Goal: Task Accomplishment & Management: Manage account settings

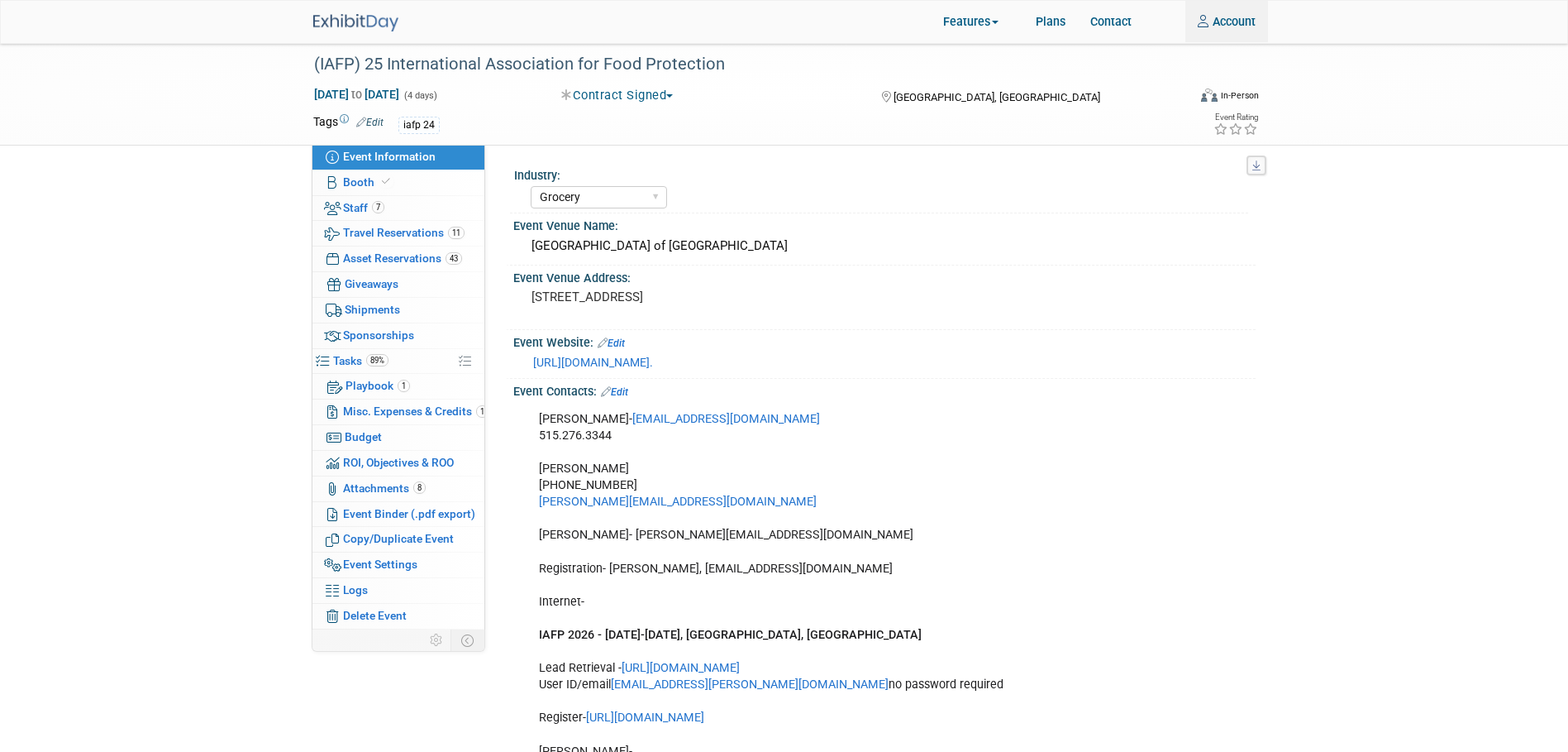
select select "Grocery"
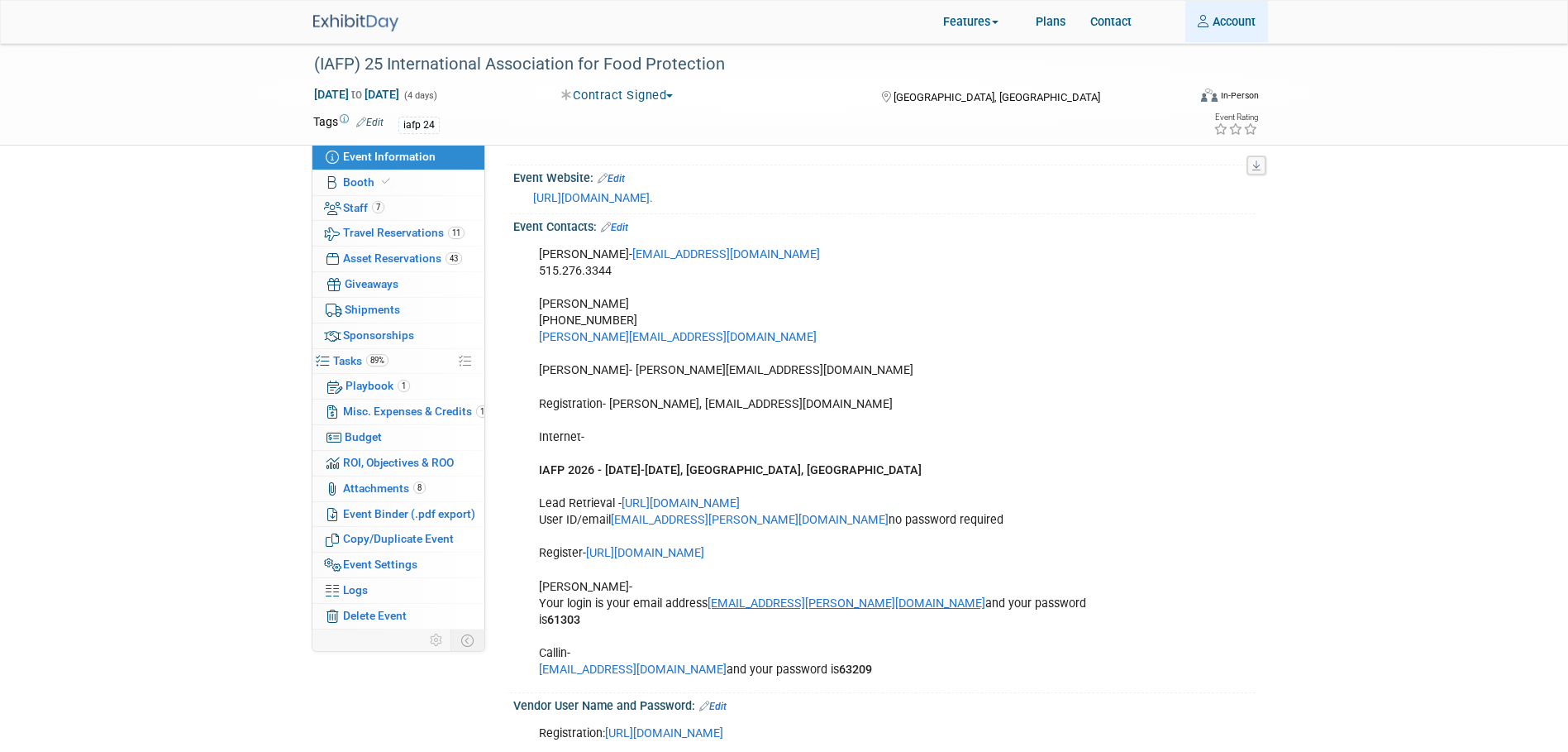
click at [1240, 26] on link "Account" at bounding box center [1227, 21] width 83 height 42
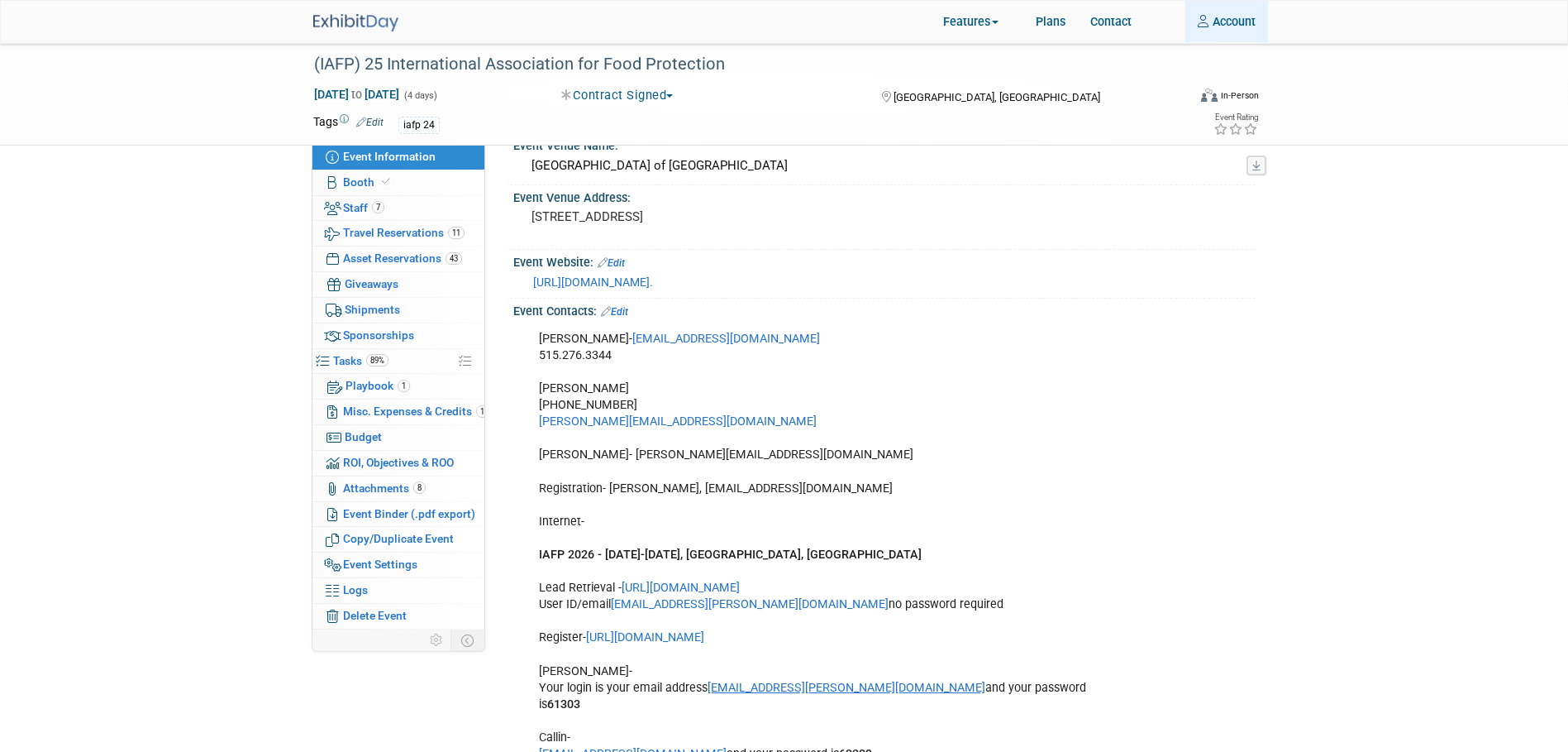
scroll to position [46, 0]
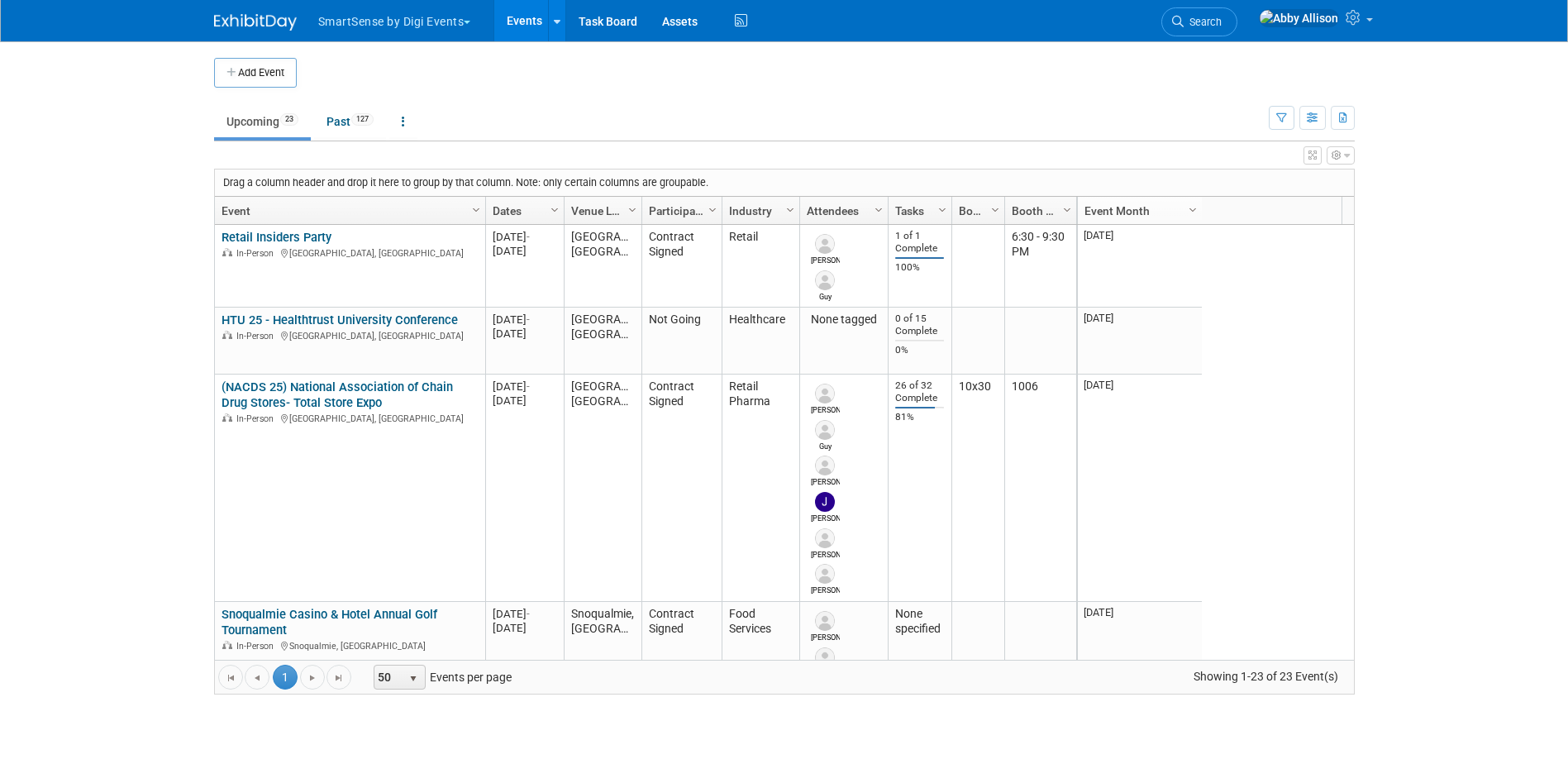
click at [1222, 20] on span "Search" at bounding box center [1202, 21] width 38 height 13
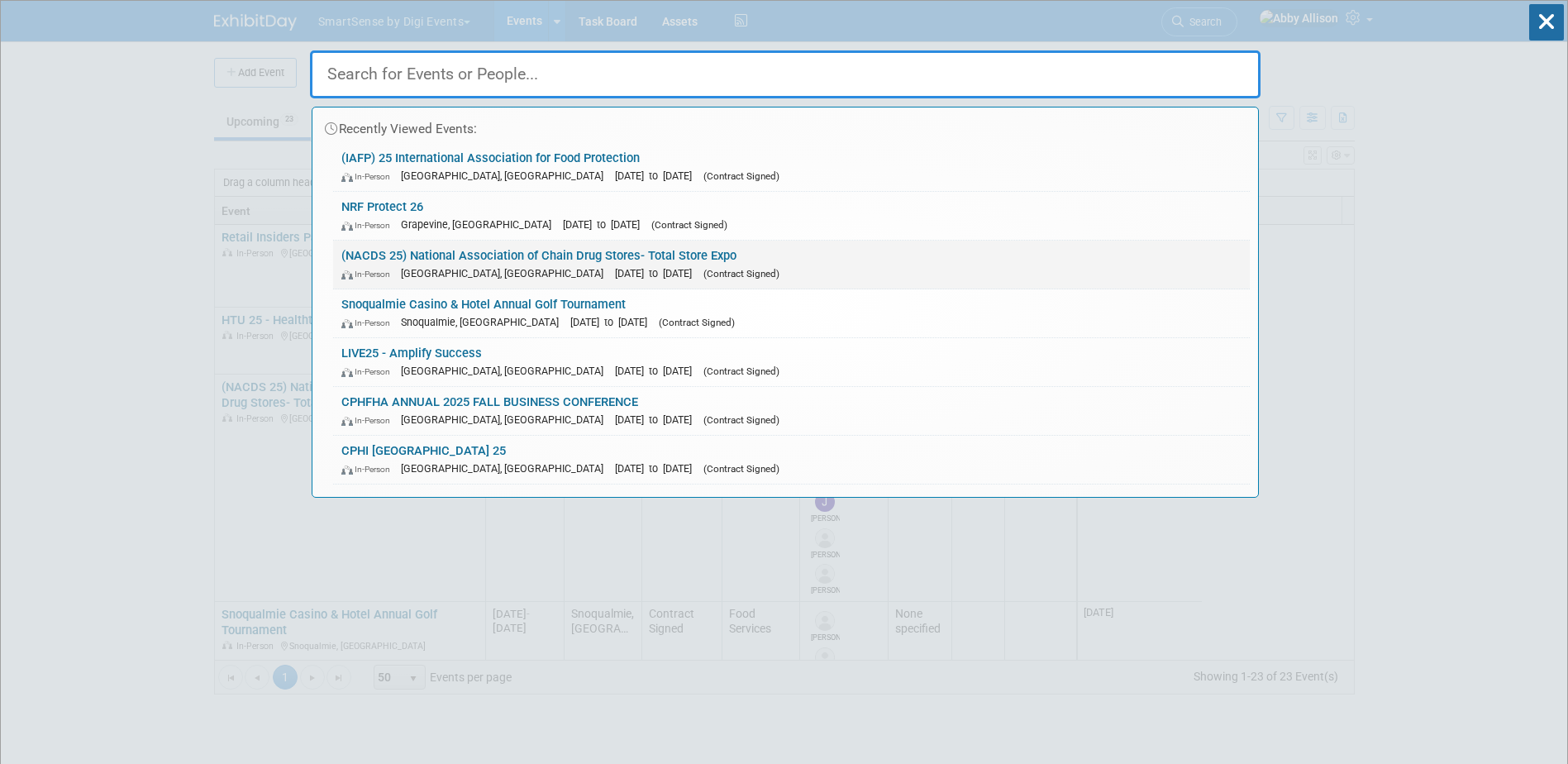
click at [433, 257] on link "(NACDS 25) National Association of Chain Drug Stores- Total Store Expo In-Perso…" at bounding box center [791, 265] width 917 height 48
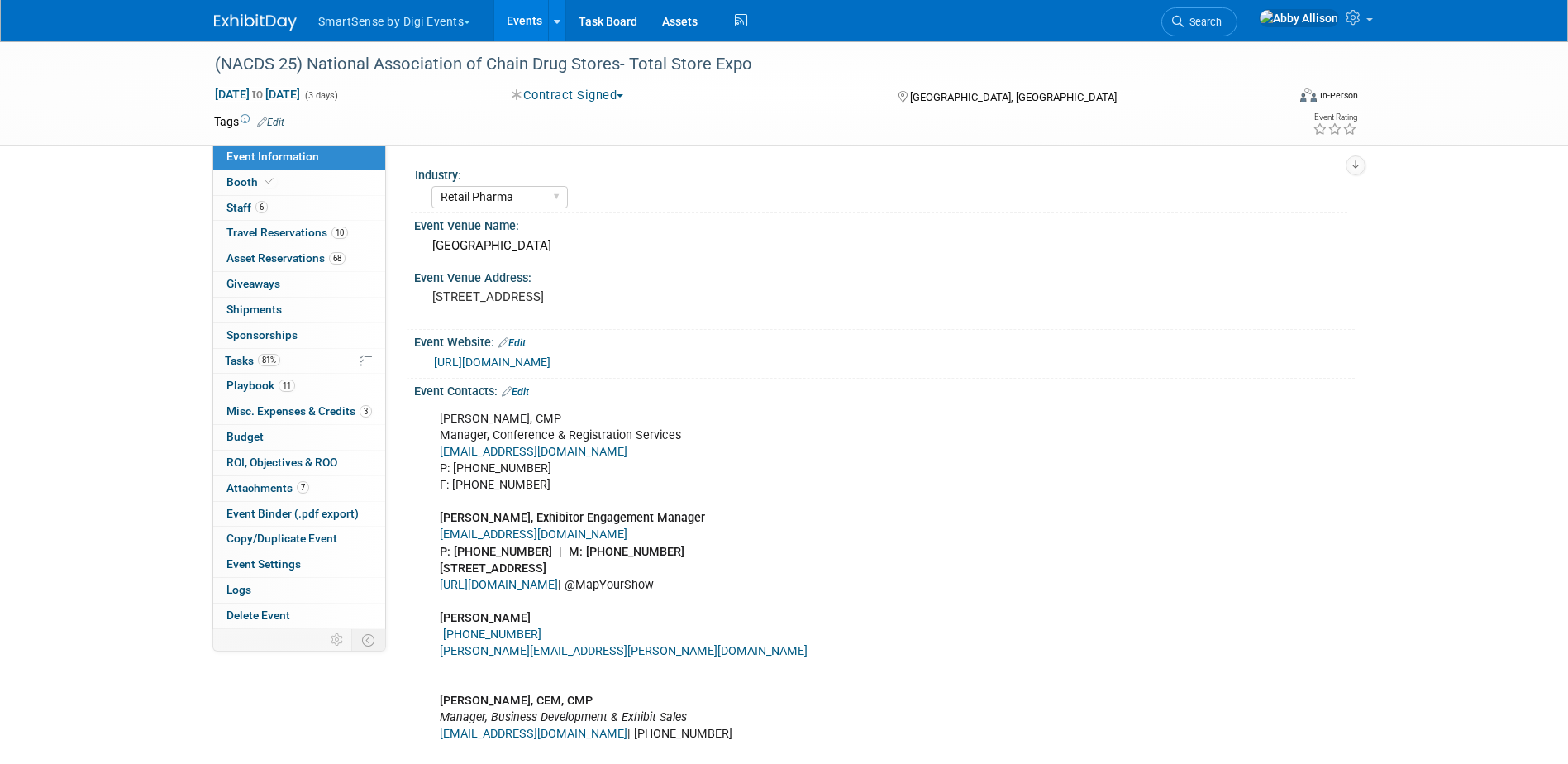
select select "Retail Pharma"
click at [1222, 20] on span "Search" at bounding box center [1202, 21] width 38 height 13
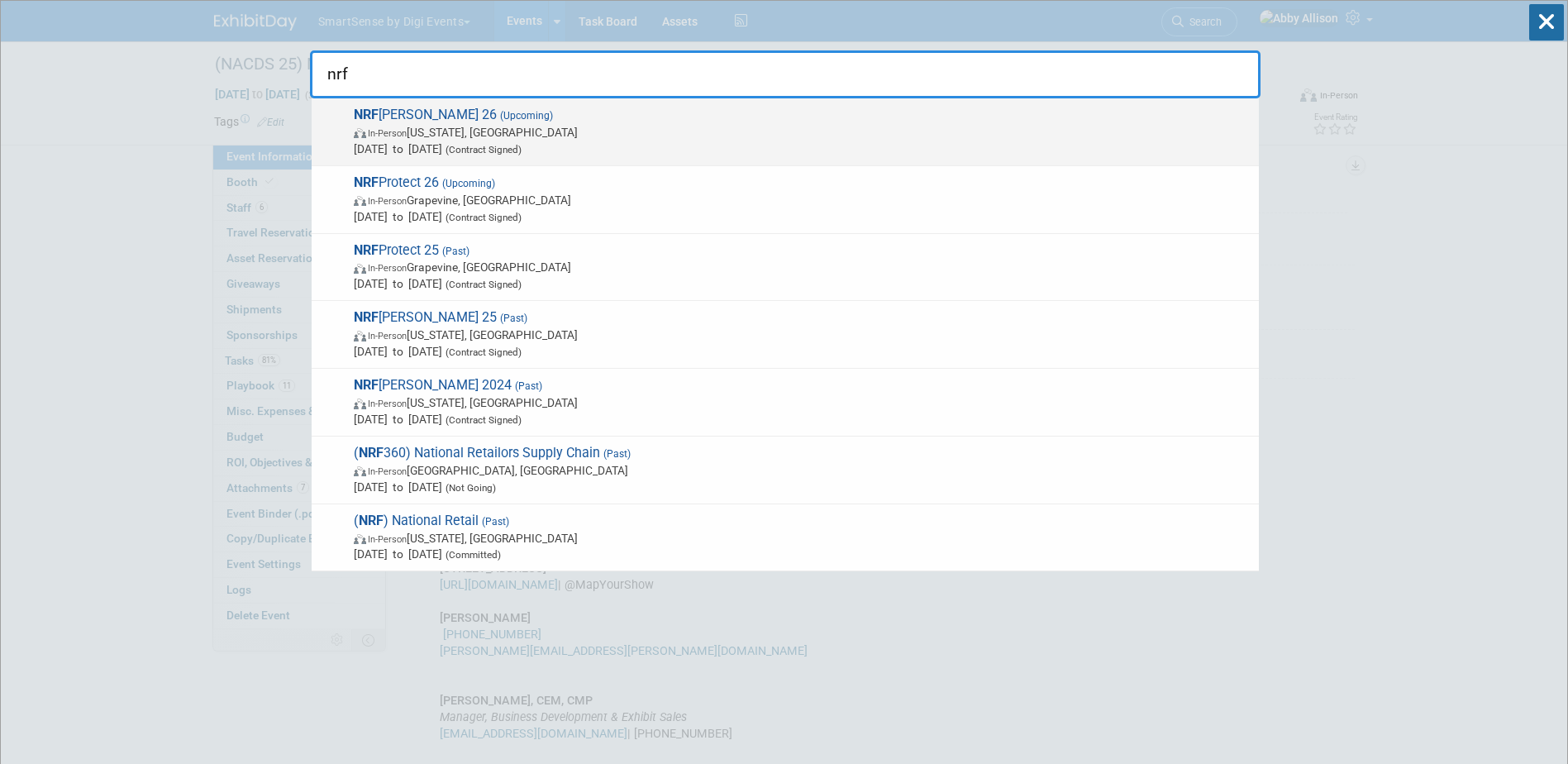
type input "nrf"
click at [418, 136] on span "In-Person New York, NY" at bounding box center [802, 131] width 897 height 16
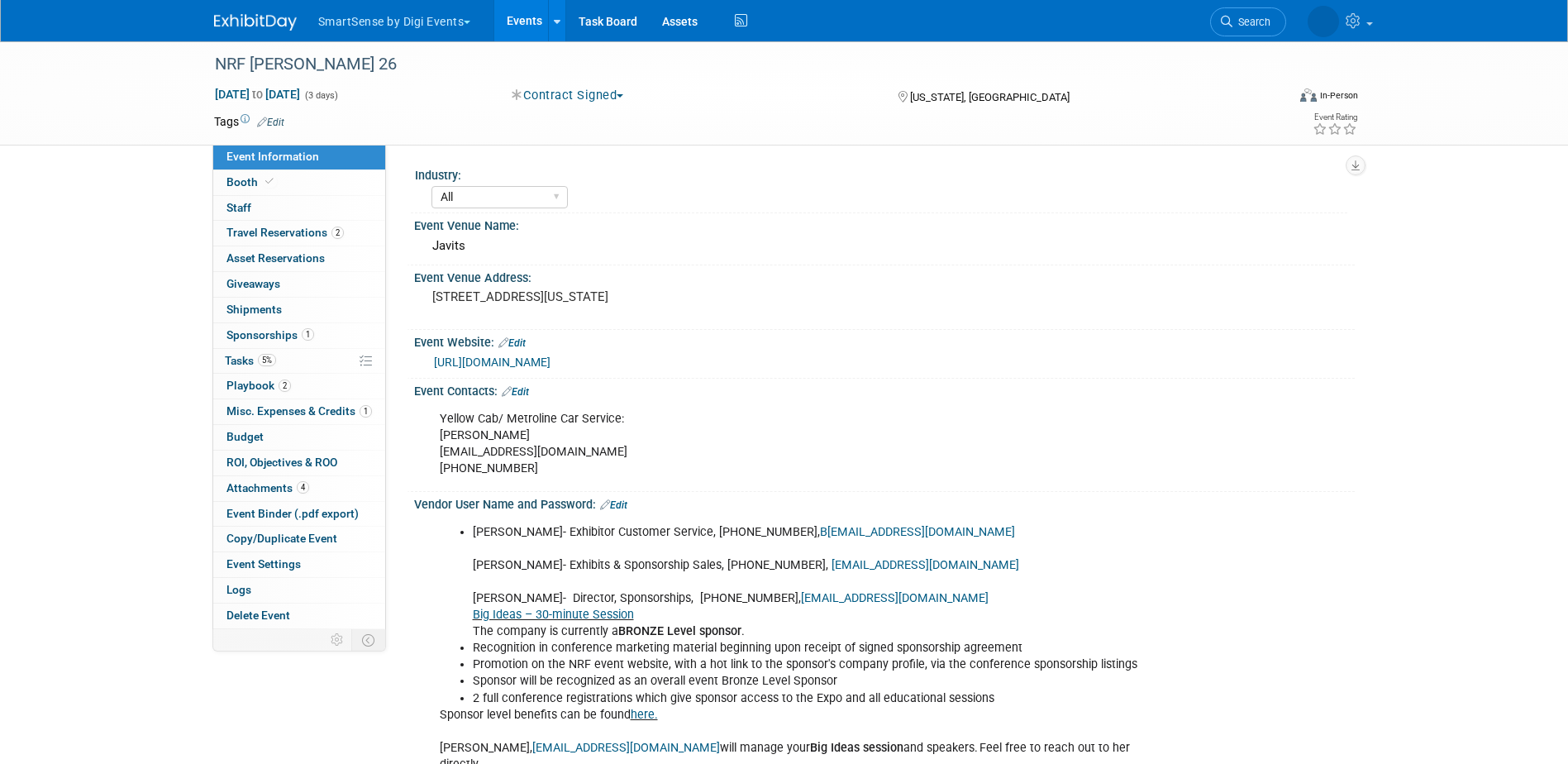
select select "All"
click at [238, 358] on span "Tasks 5%" at bounding box center [250, 360] width 51 height 14
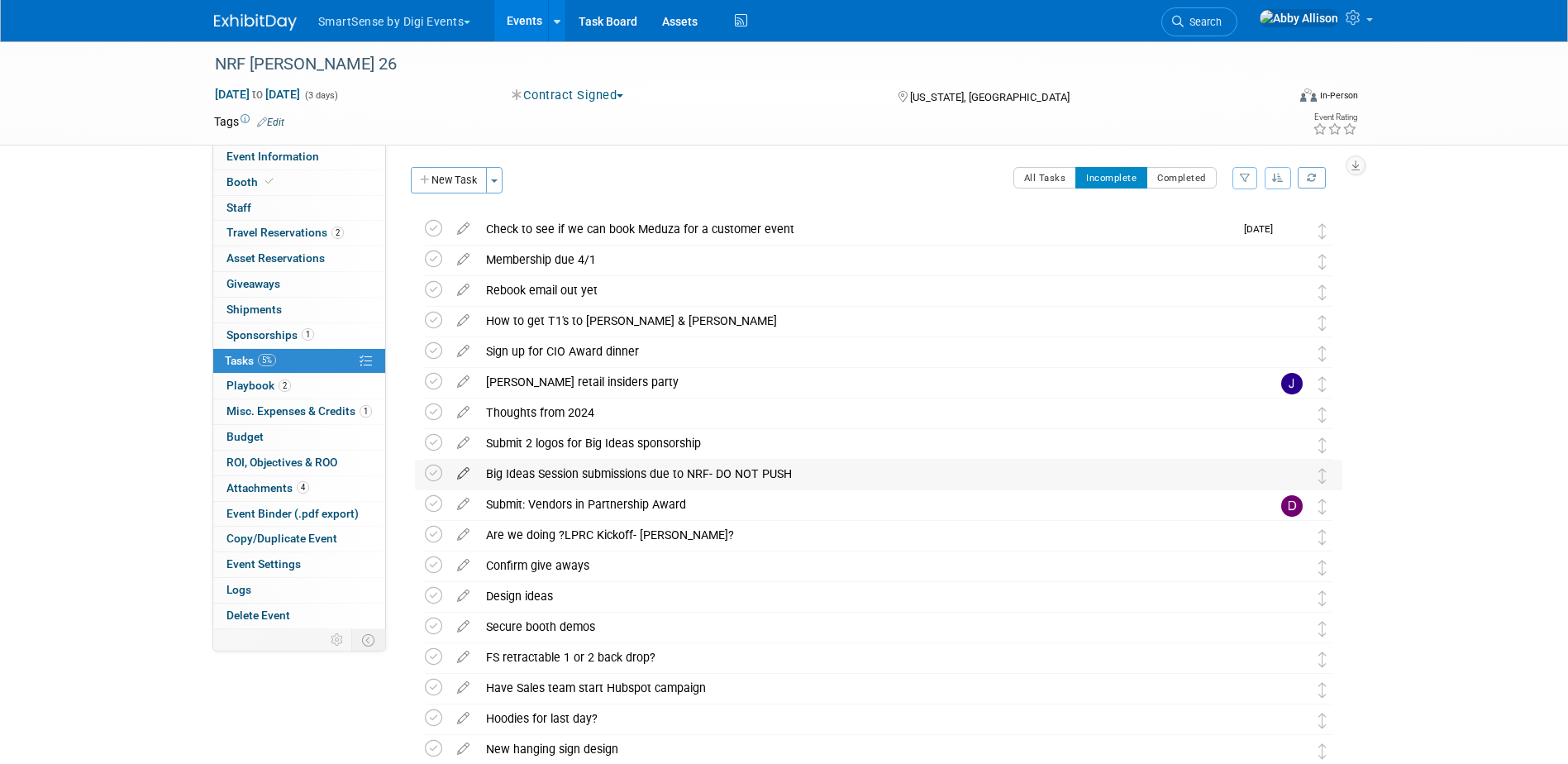
click at [462, 473] on icon at bounding box center [464, 469] width 29 height 20
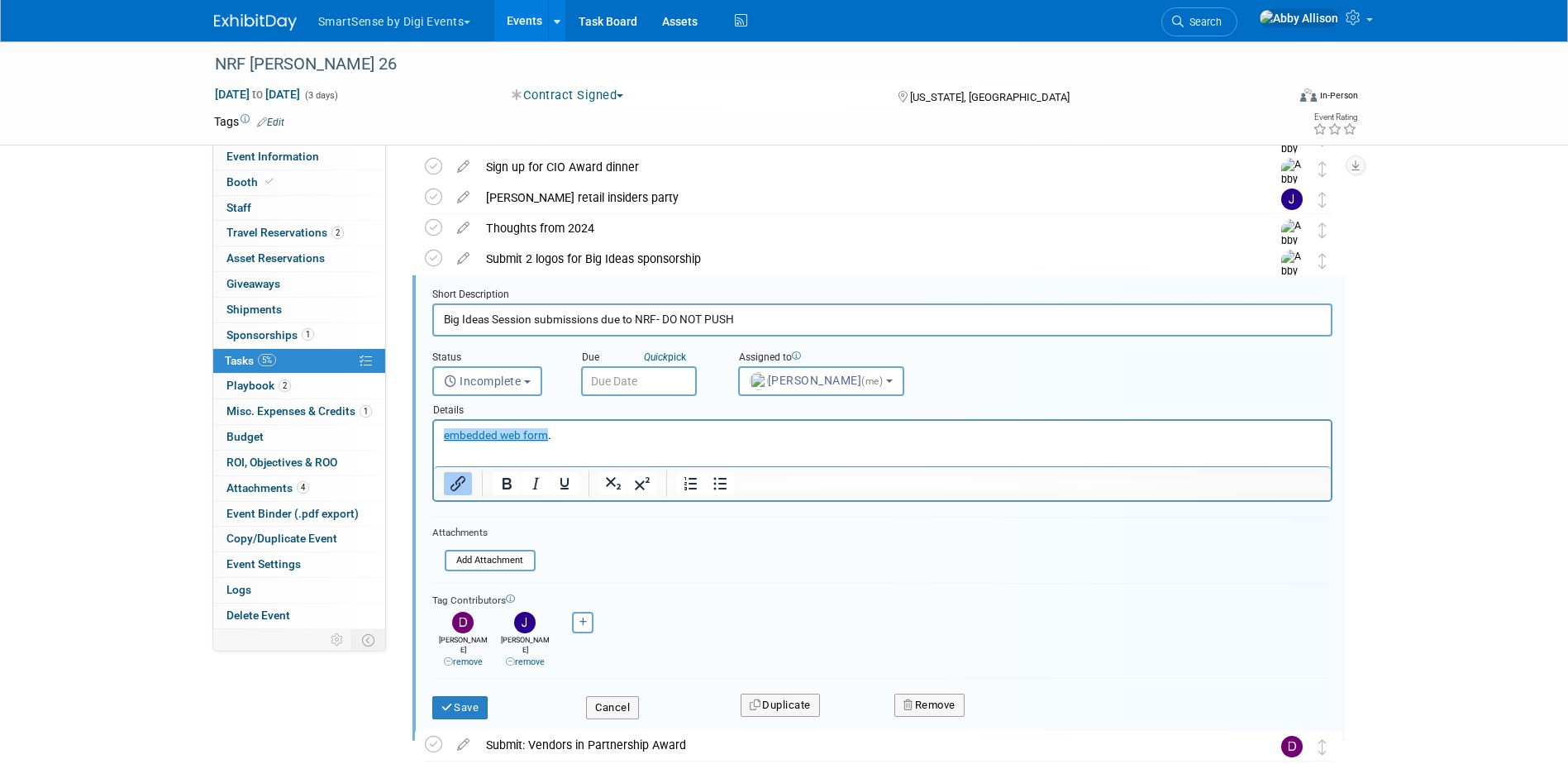
scroll to position [217, 0]
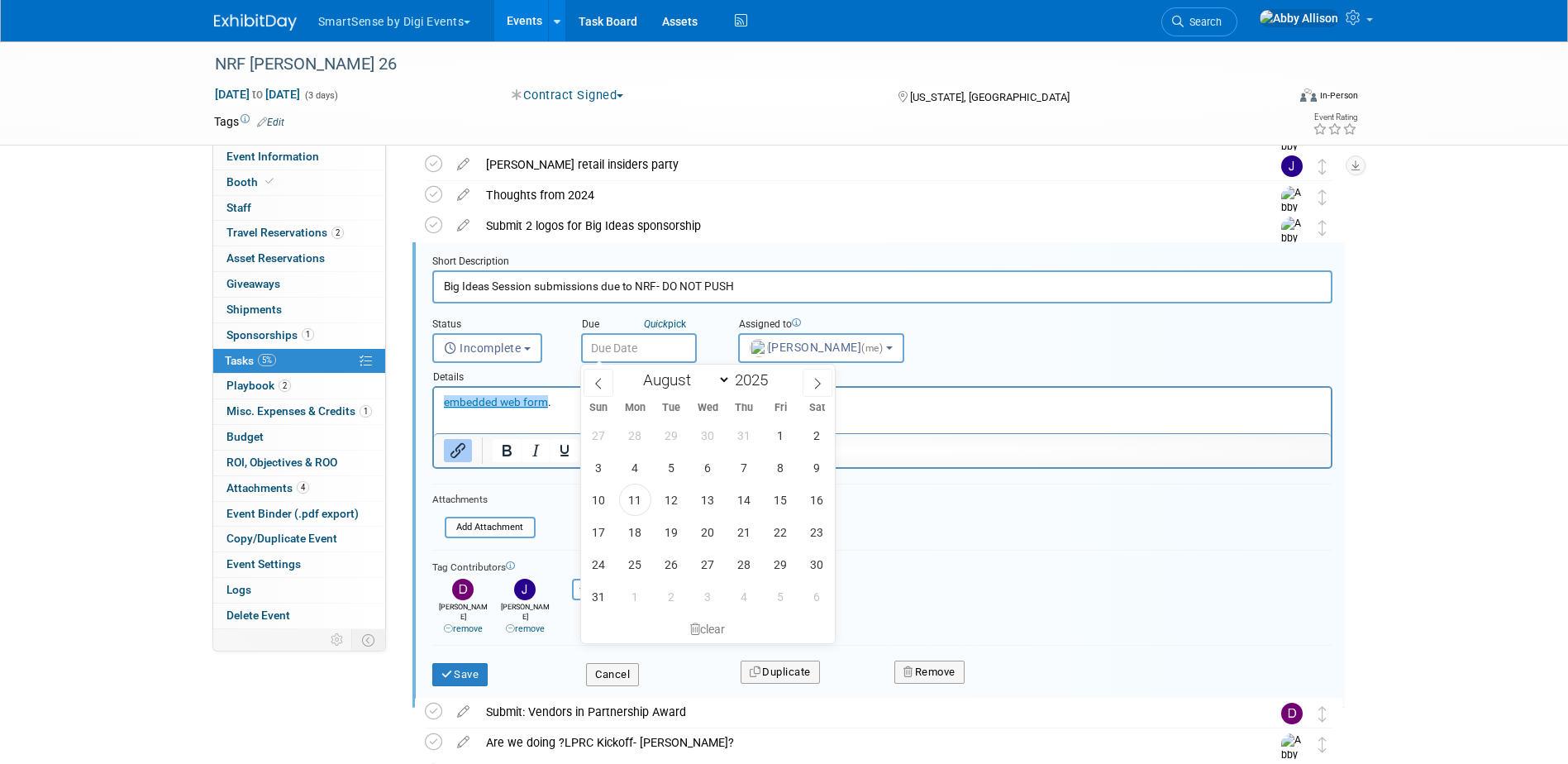
click at [662, 341] on input "text" at bounding box center [640, 348] width 116 height 30
click at [724, 377] on select "January February March April May June July August September October November De…" at bounding box center [683, 380] width 95 height 20
select select "8"
click at [636, 370] on select "January February March April May June July August September October November De…" at bounding box center [683, 380] width 95 height 20
click at [730, 467] on span "11" at bounding box center [744, 467] width 32 height 32
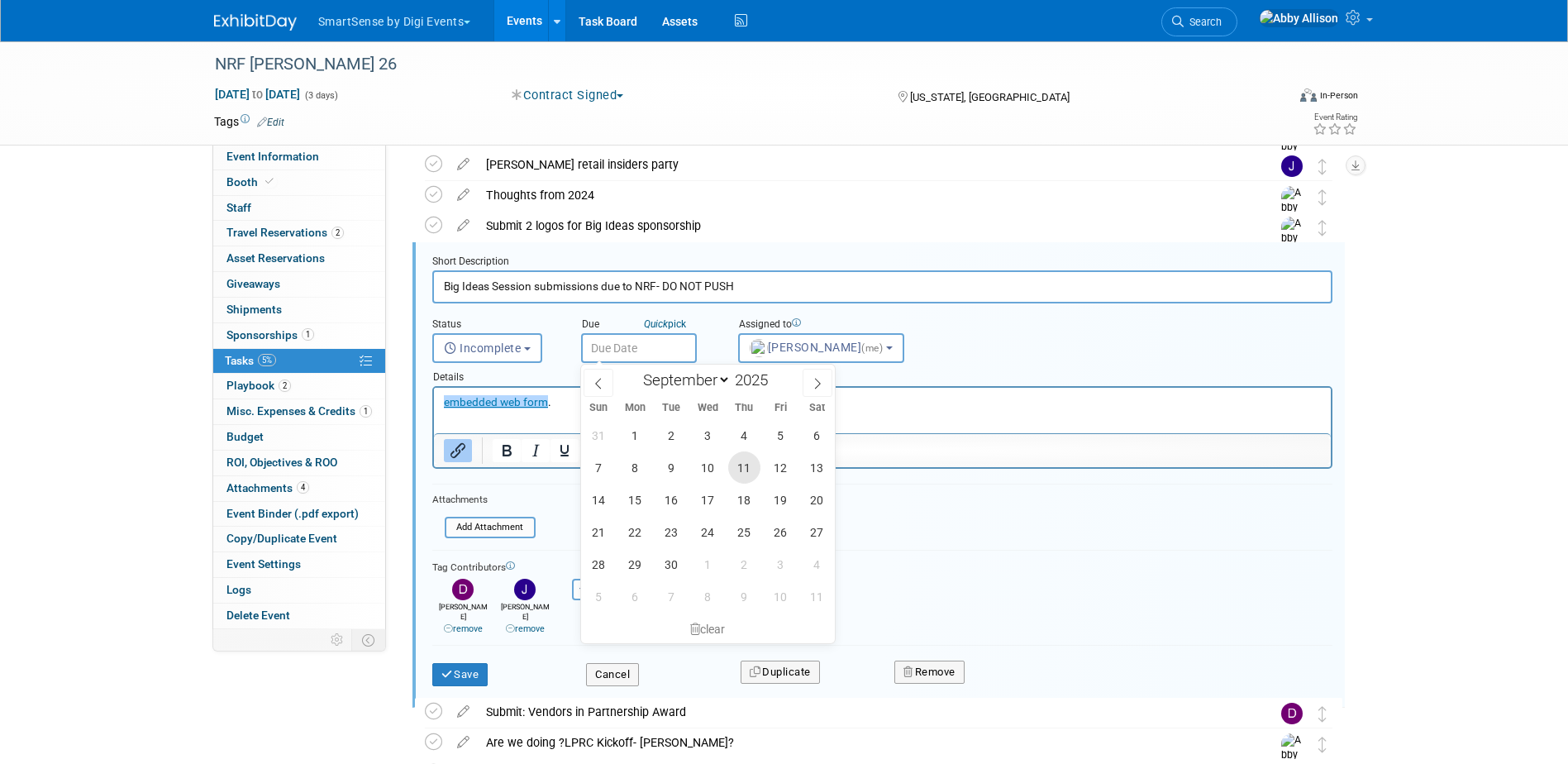
type input "Sep 11, 2025"
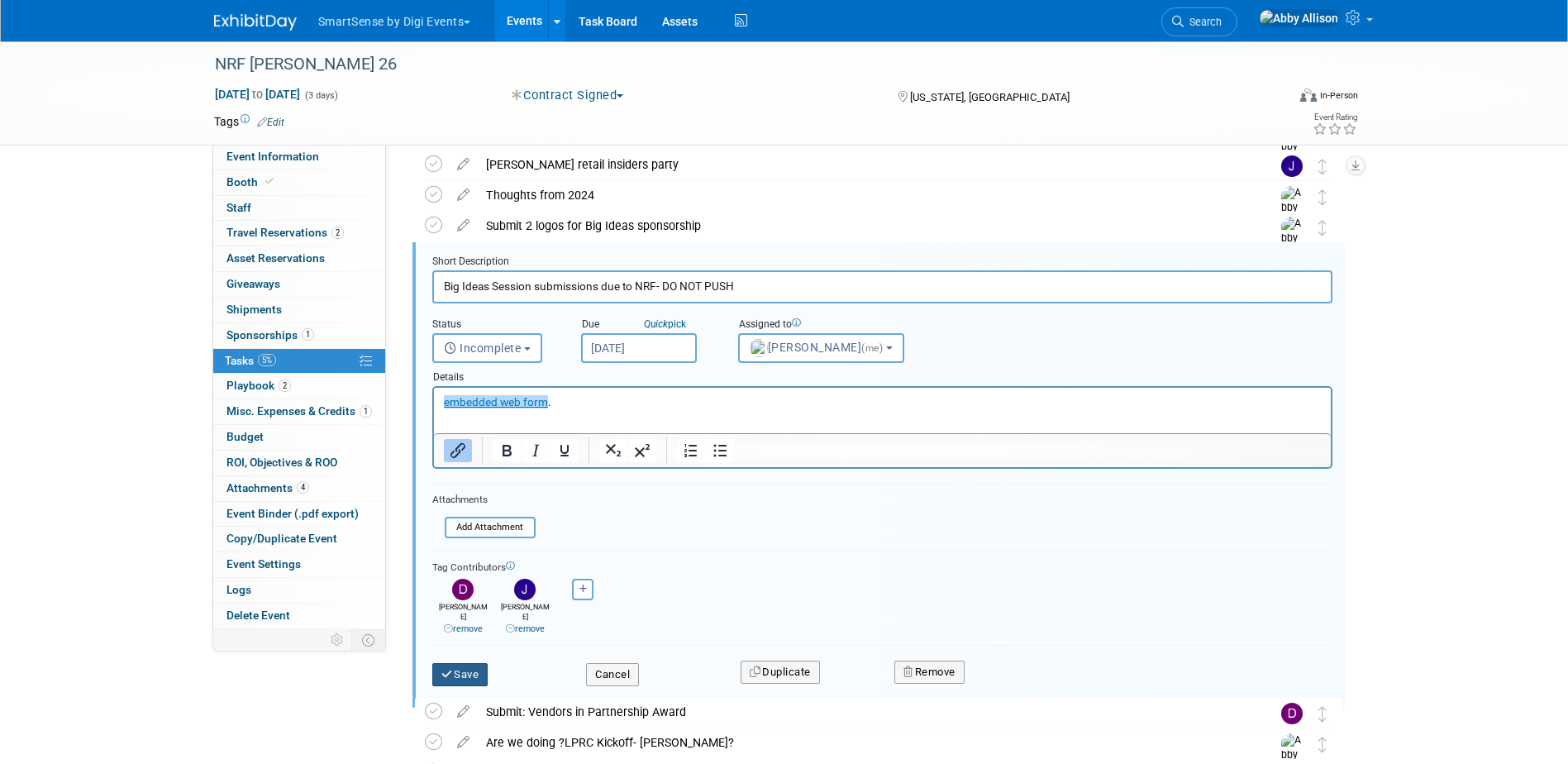
click at [466, 667] on button "Save" at bounding box center [461, 674] width 56 height 23
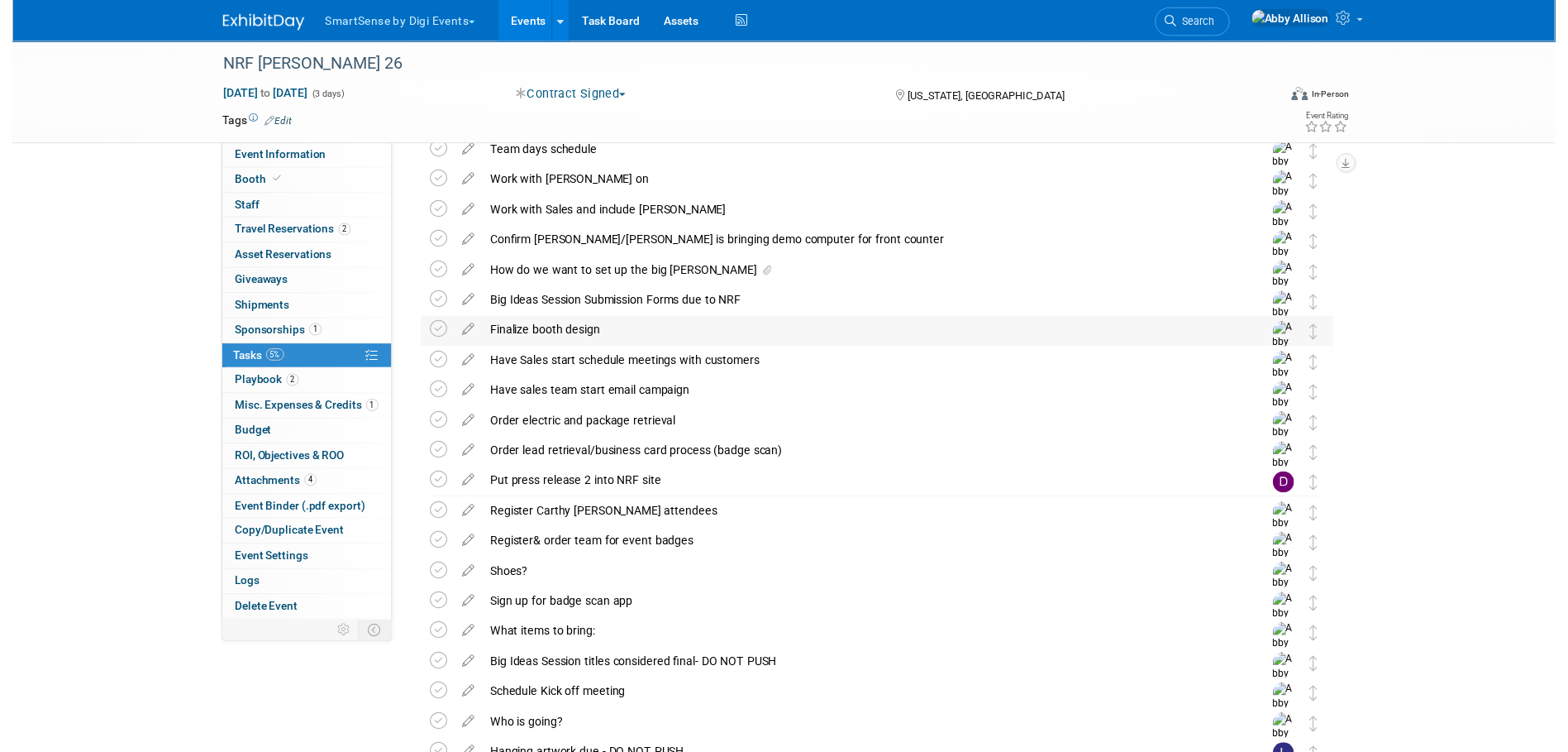
scroll to position [662, 0]
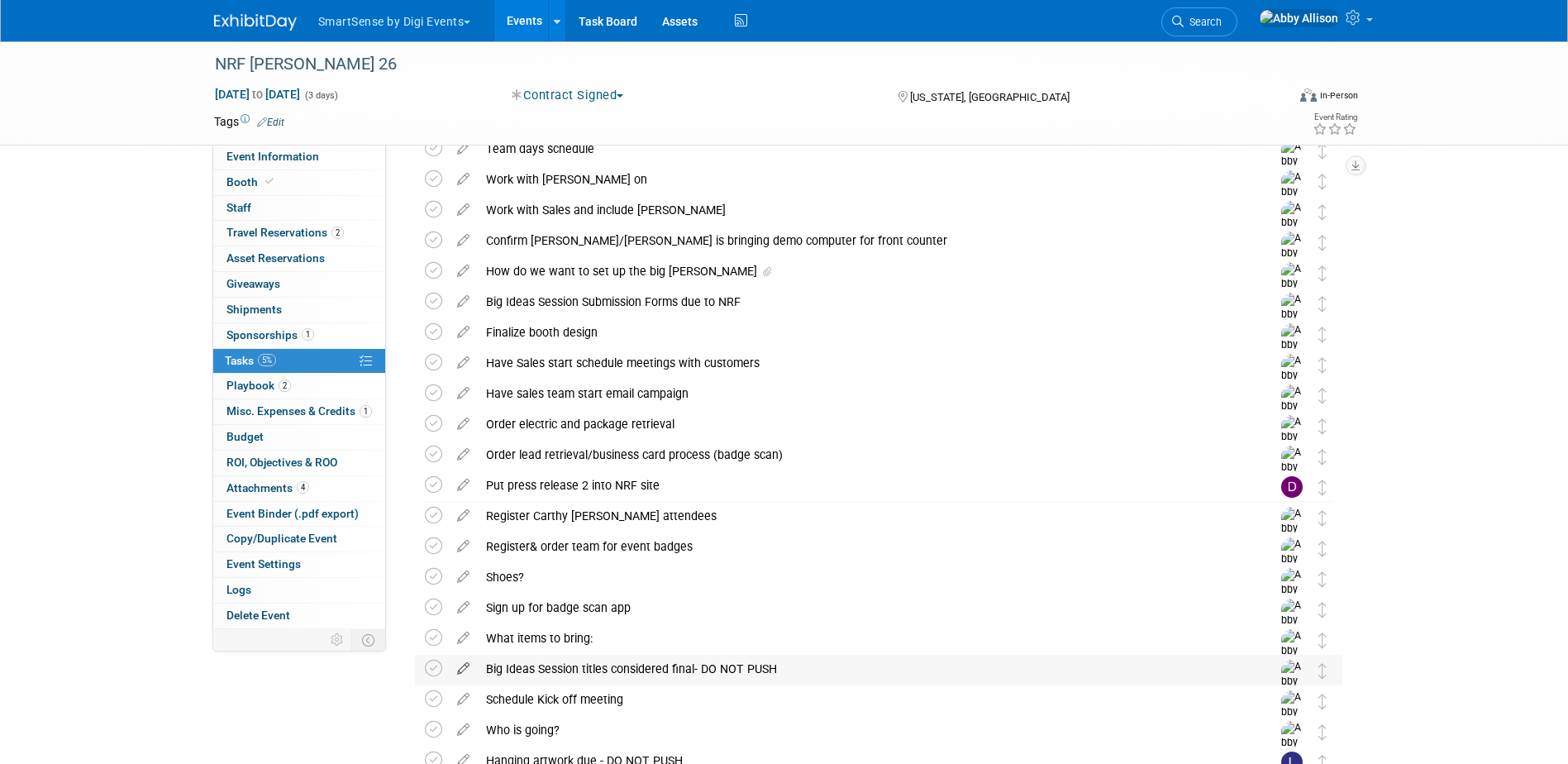
click at [461, 668] on icon at bounding box center [464, 665] width 29 height 20
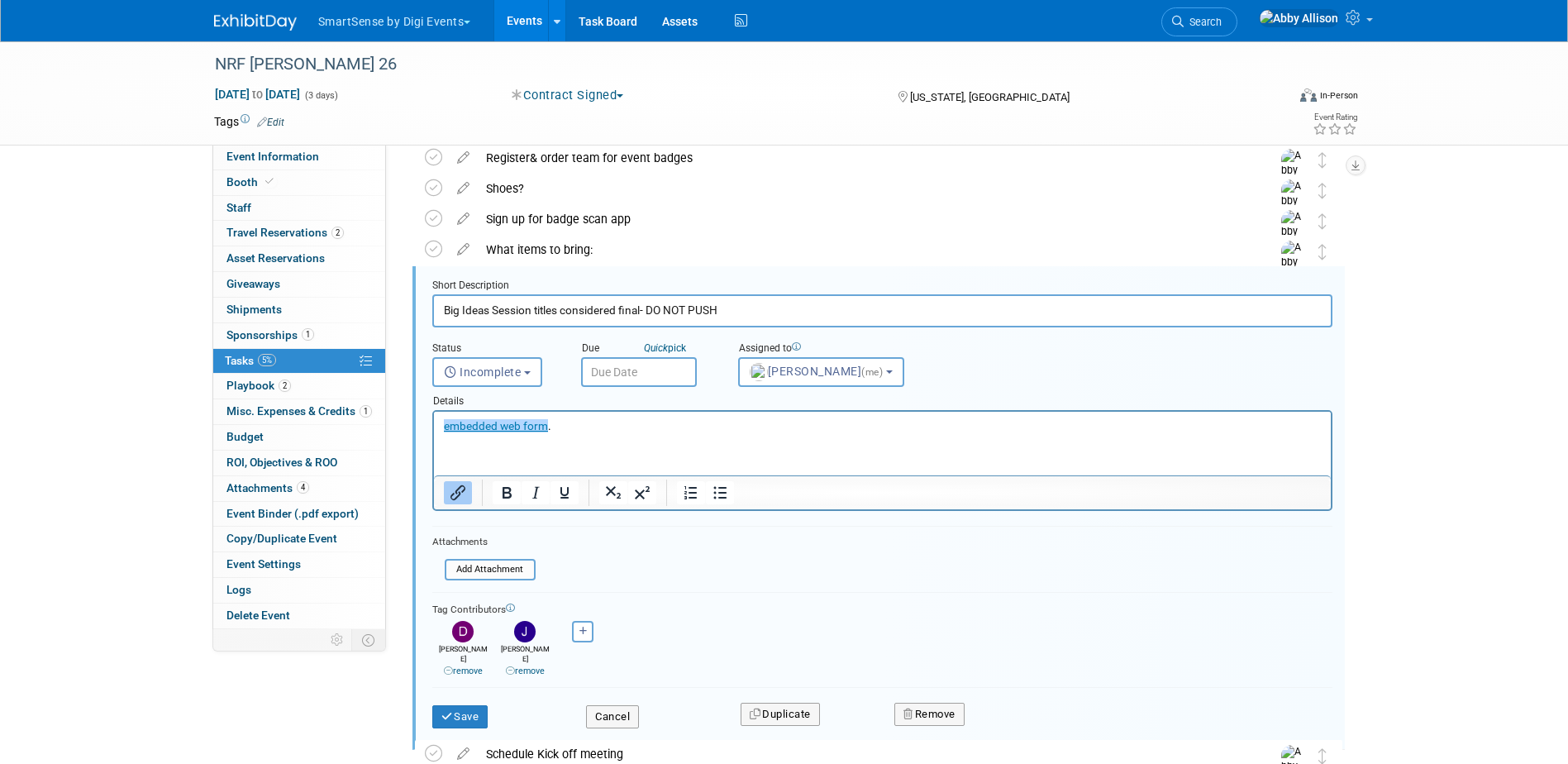
scroll to position [1074, 0]
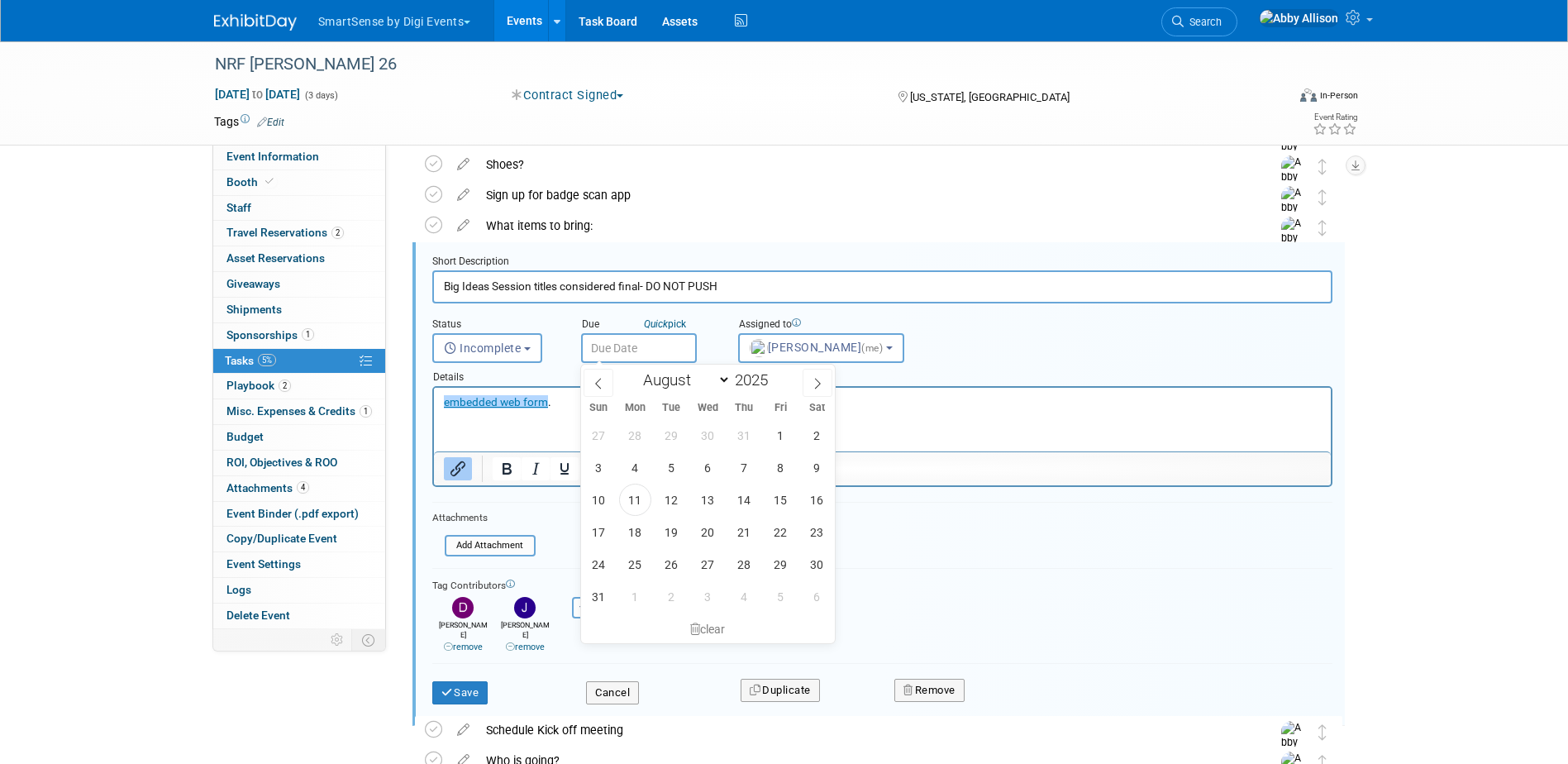
click at [660, 356] on input "text" at bounding box center [640, 348] width 116 height 30
click at [718, 386] on select "January February March April May June July August September October November De…" at bounding box center [683, 380] width 95 height 20
select select "10"
click at [636, 370] on select "January February March April May June July August September October November De…" at bounding box center [683, 380] width 95 height 20
click at [736, 500] on span "13" at bounding box center [744, 499] width 32 height 32
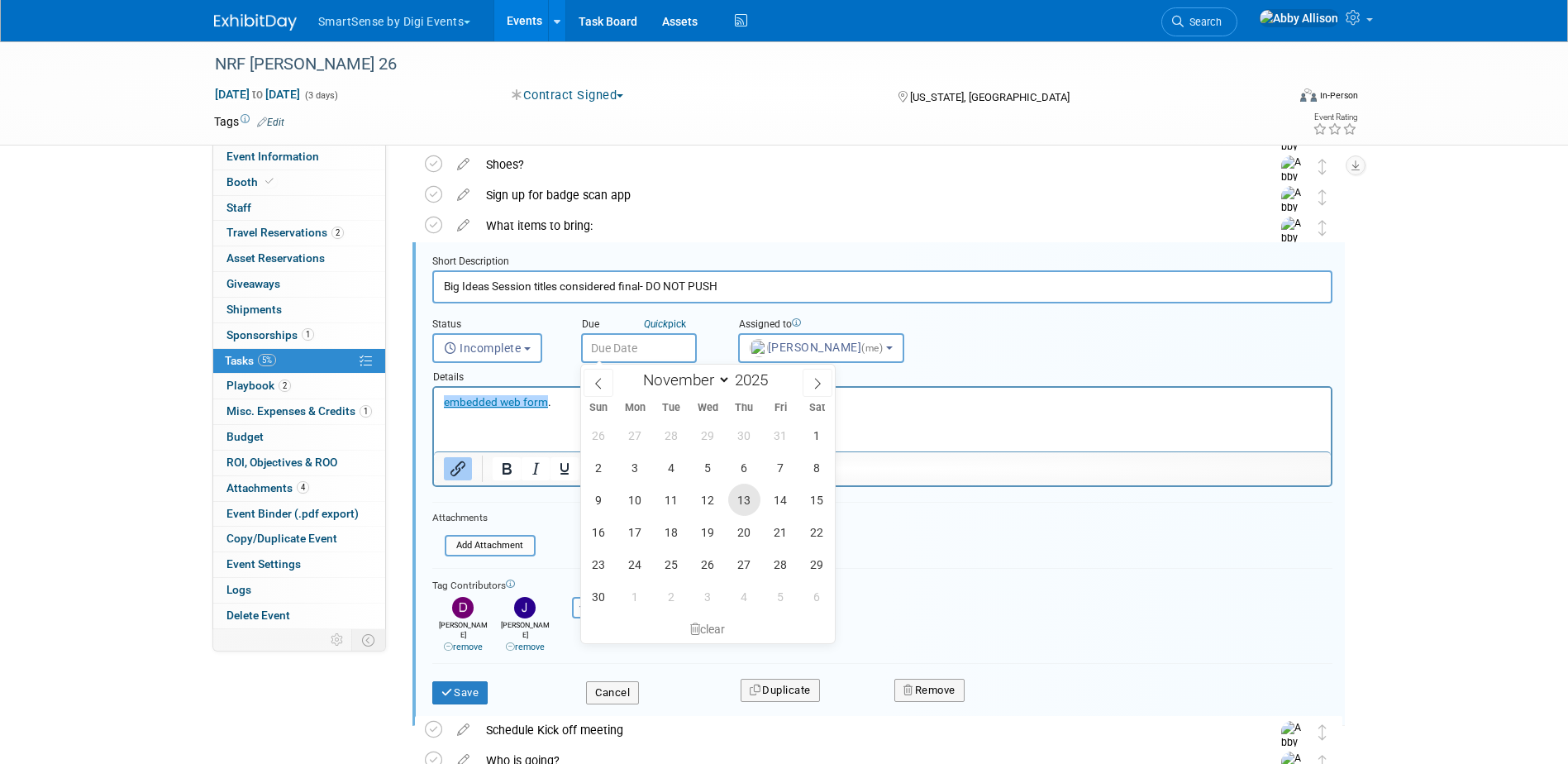
type input "Nov 13, 2025"
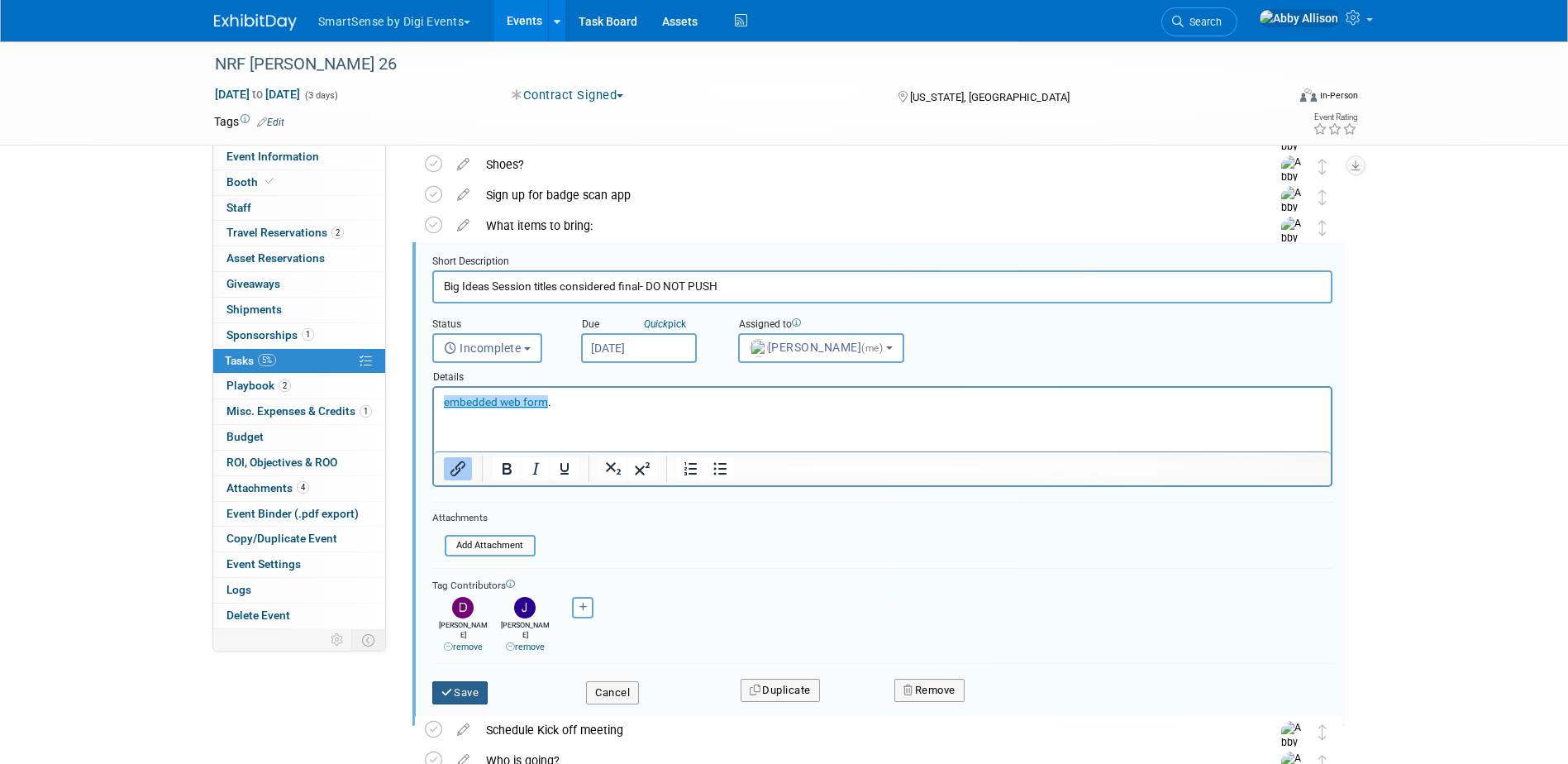
click at [456, 681] on button "Save" at bounding box center [461, 693] width 56 height 23
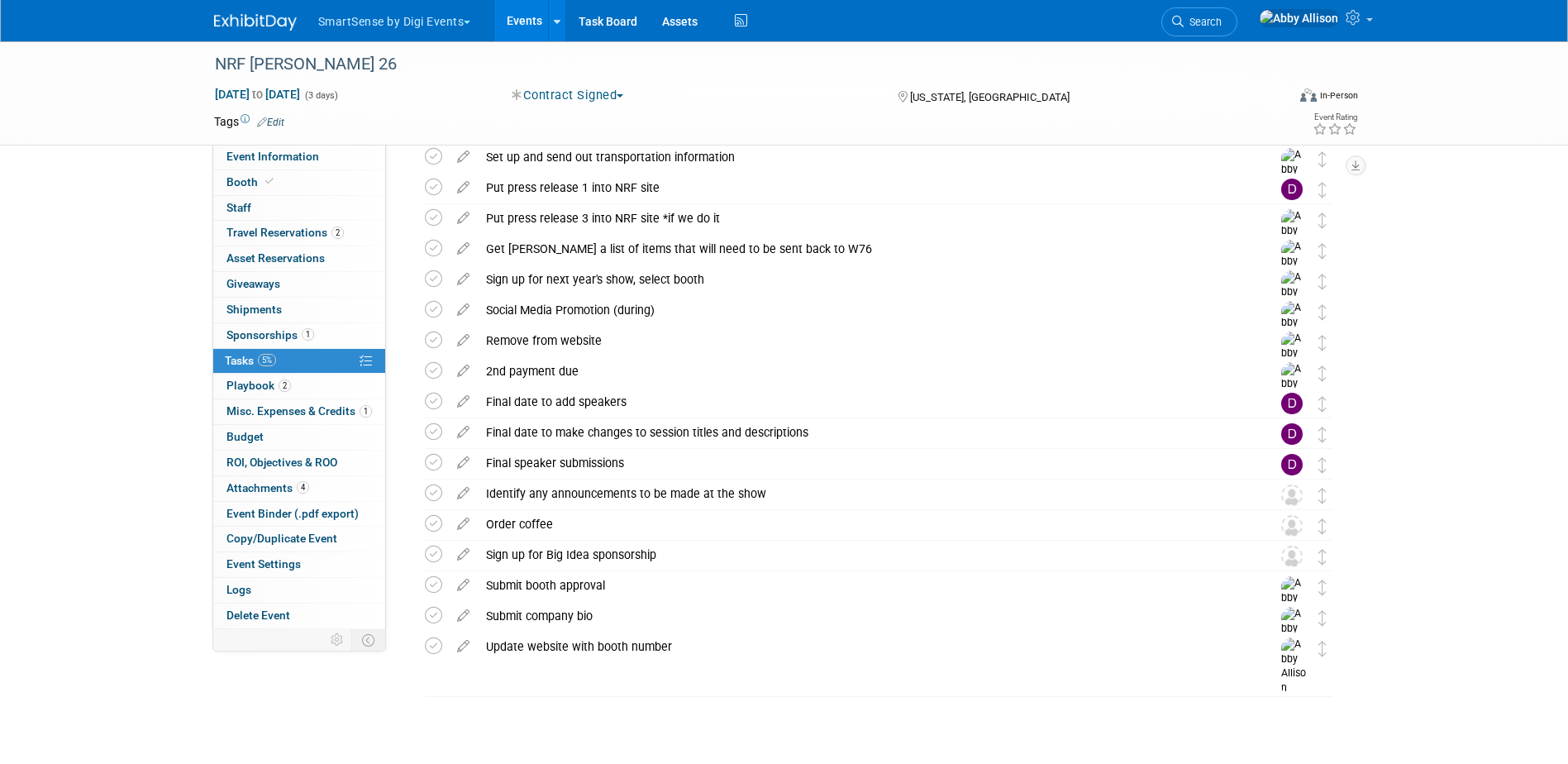
scroll to position [1498, 0]
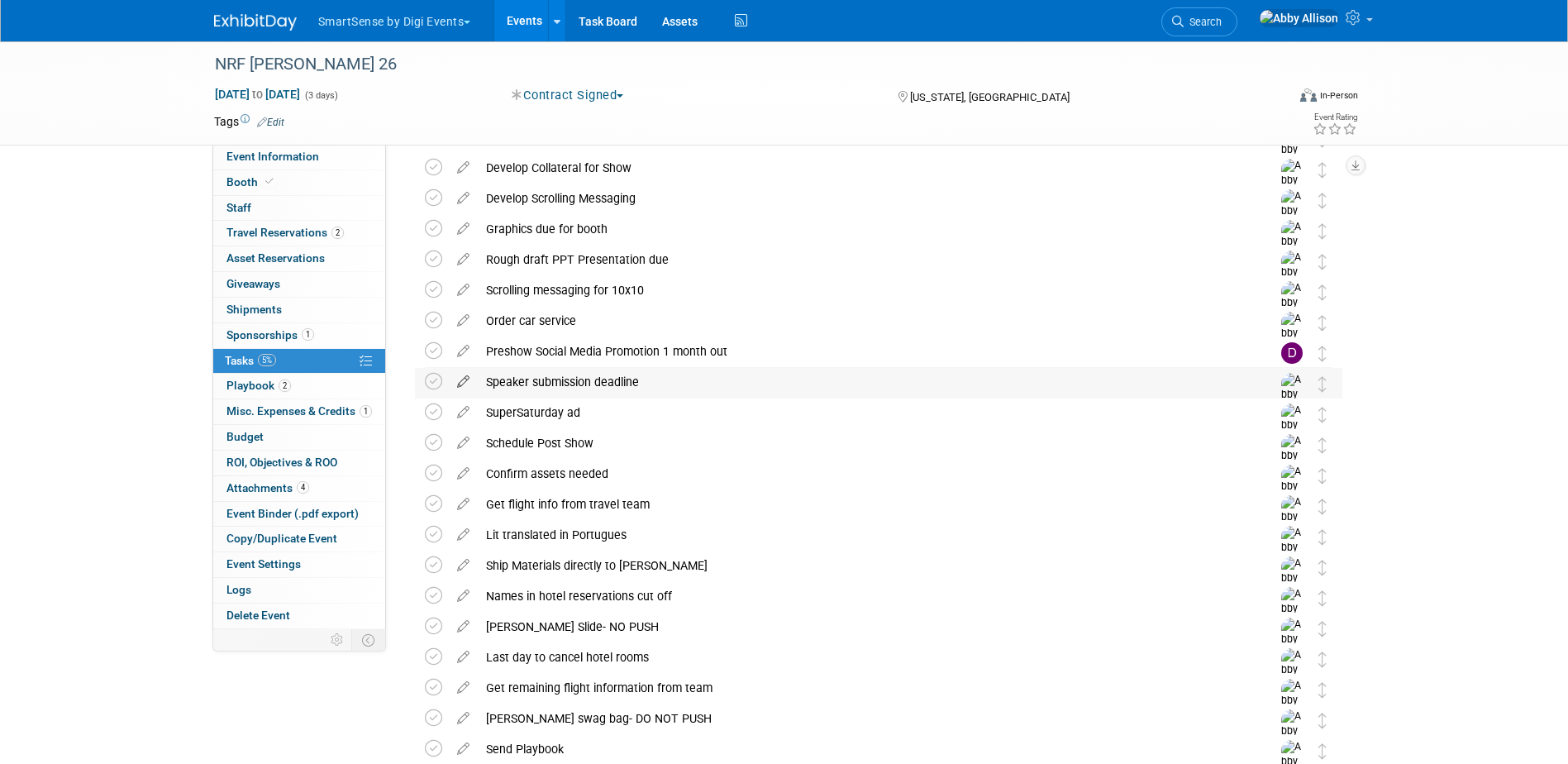
click at [463, 381] on icon at bounding box center [464, 378] width 29 height 20
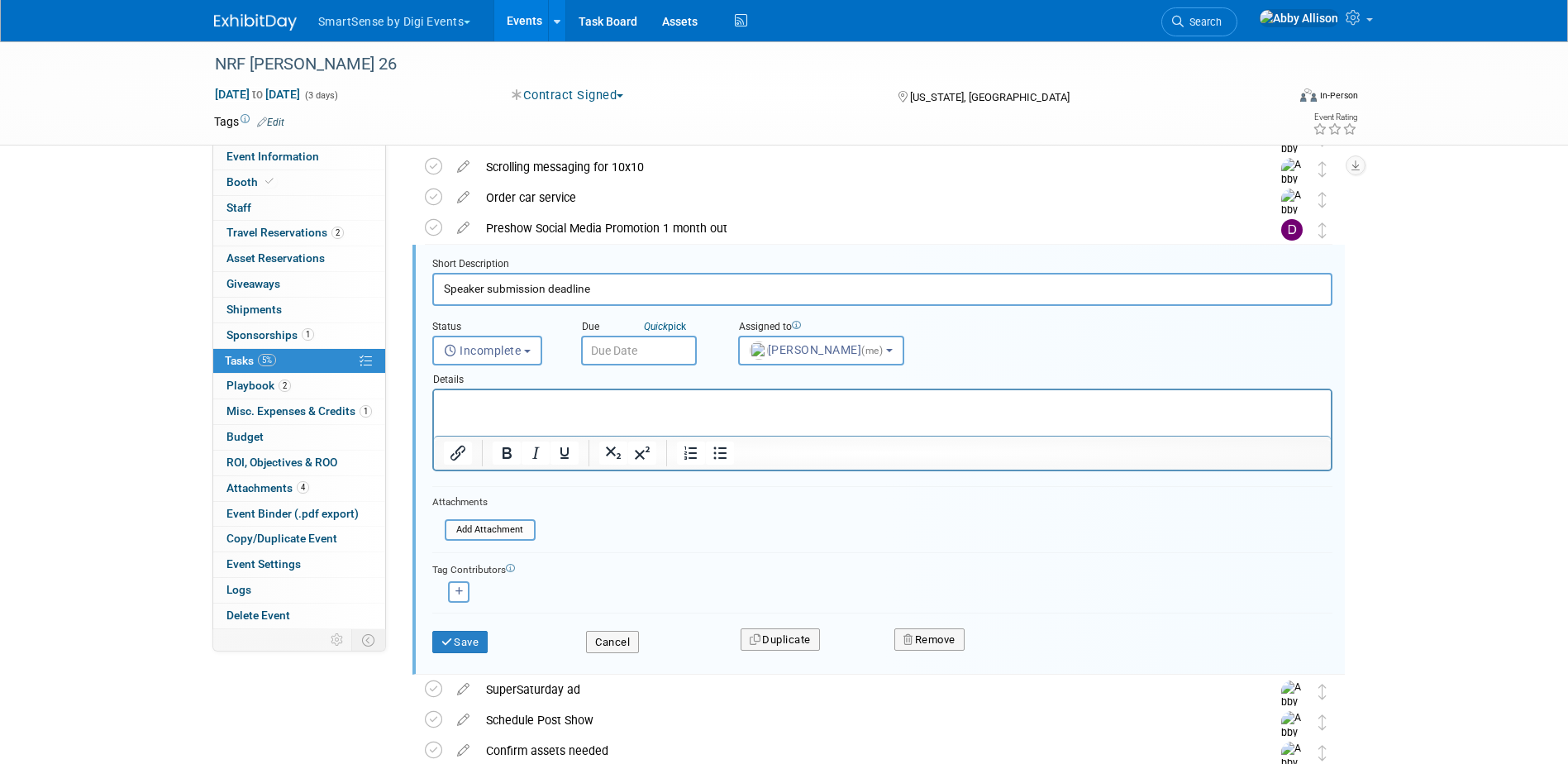
scroll to position [1624, 0]
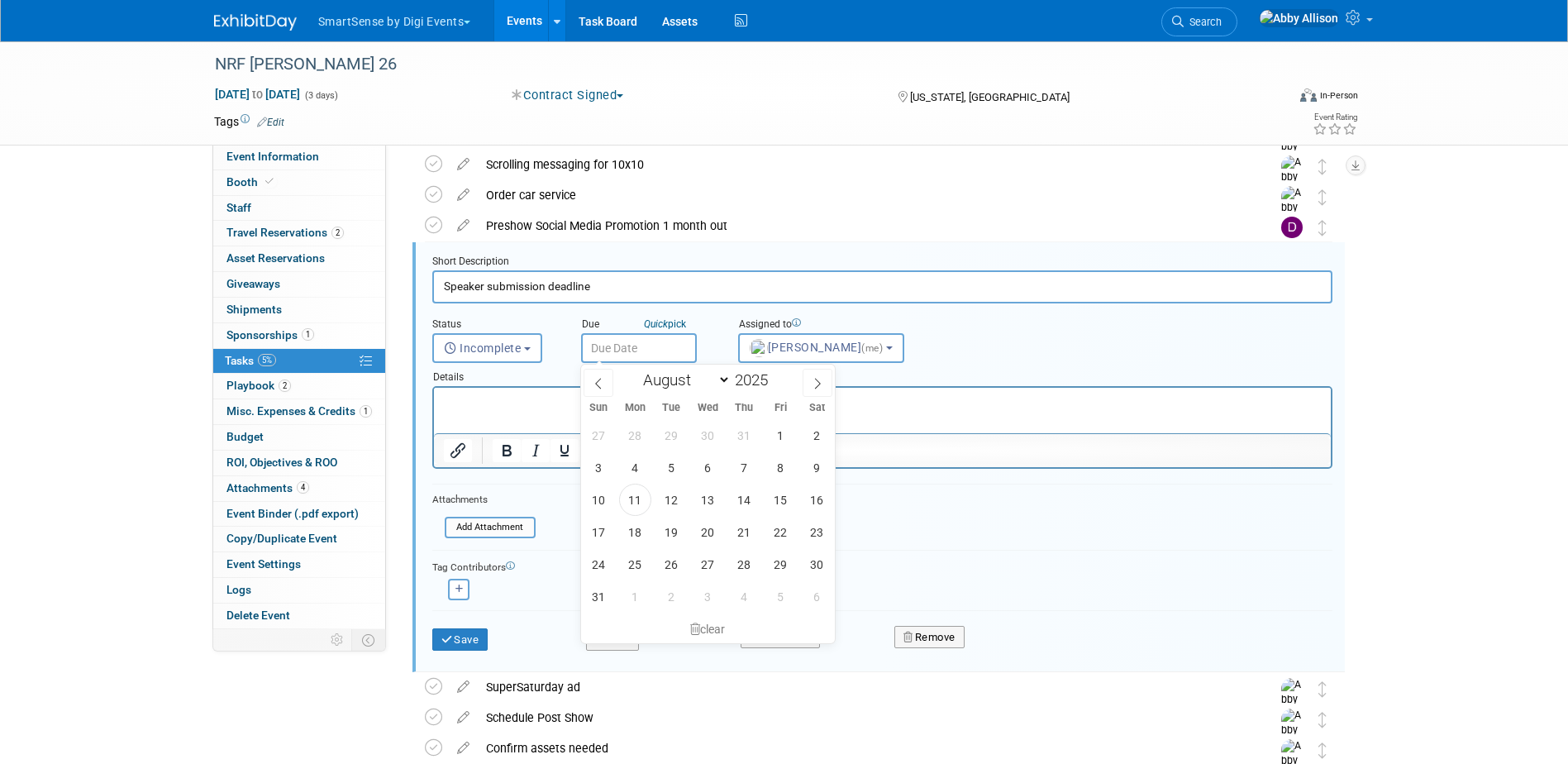
click at [605, 345] on input "text" at bounding box center [640, 348] width 116 height 30
click at [724, 382] on select "January February March April May June July August September October November De…" at bounding box center [683, 380] width 95 height 20
select select "11"
click at [636, 370] on select "January February March April May June July August September October November De…" at bounding box center [683, 380] width 95 height 20
click at [754, 442] on span "4" at bounding box center [744, 435] width 32 height 32
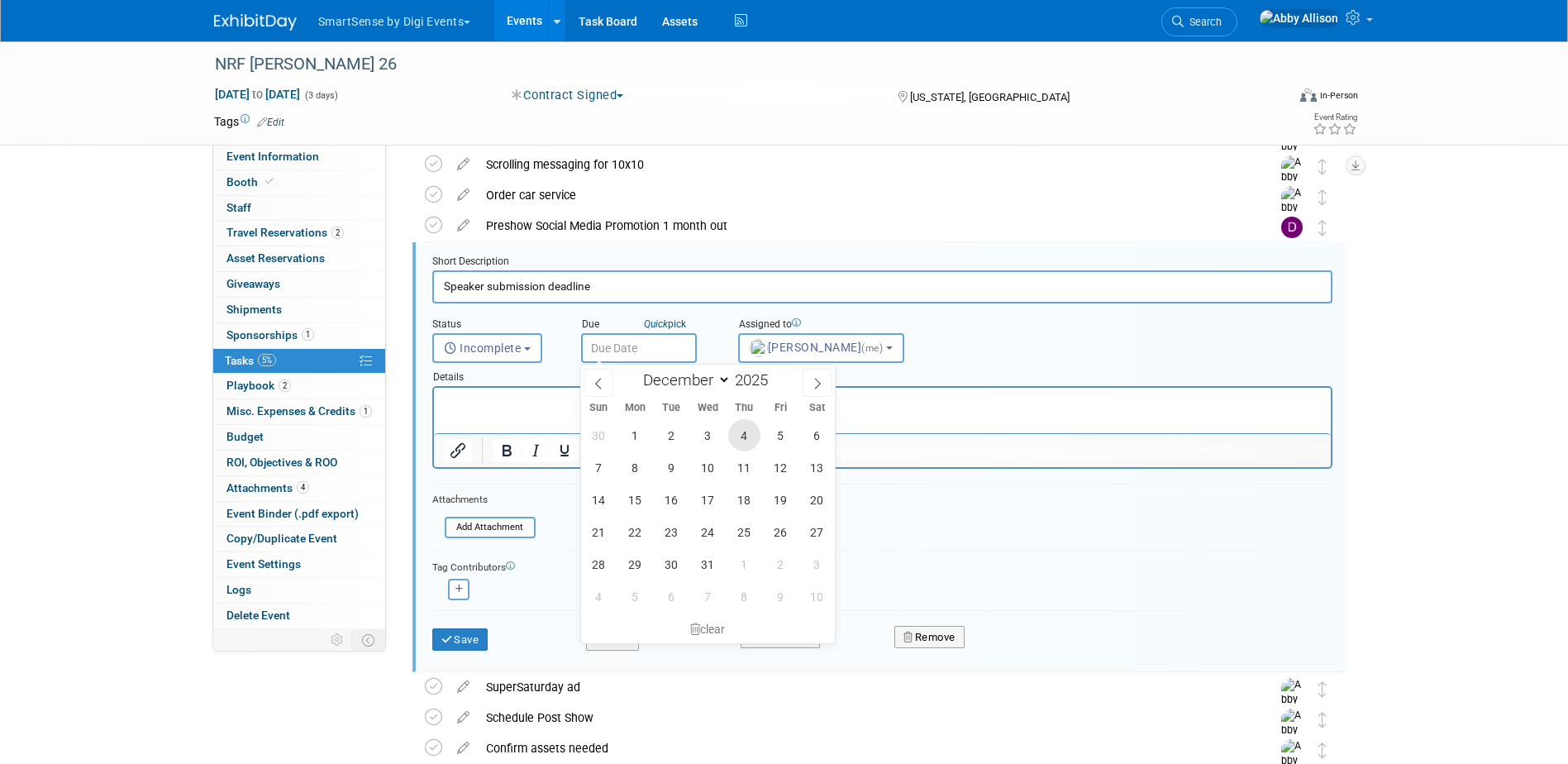
type input "Dec 4, 2025"
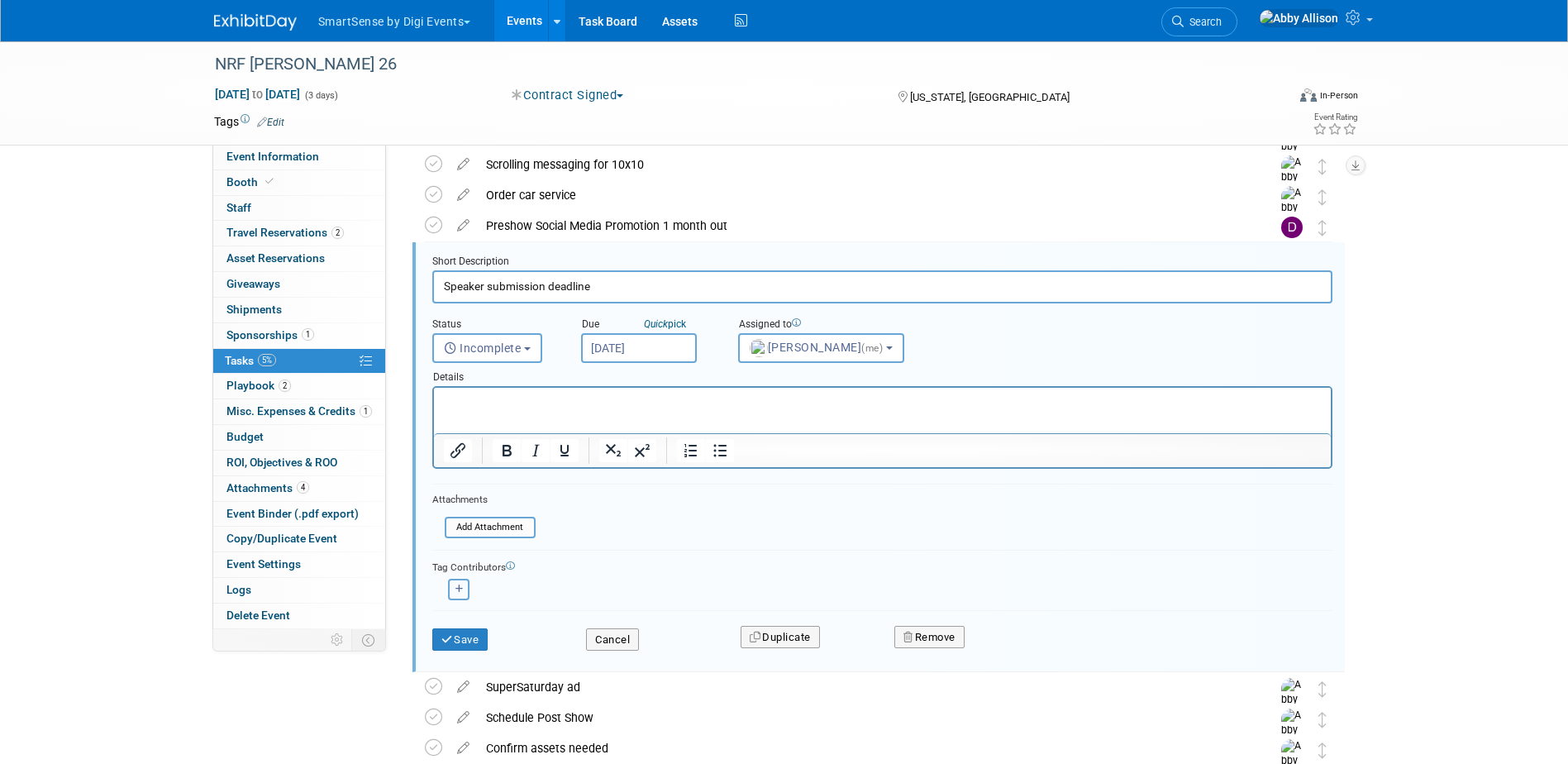
click at [461, 590] on icon "button" at bounding box center [459, 588] width 9 height 9
select select
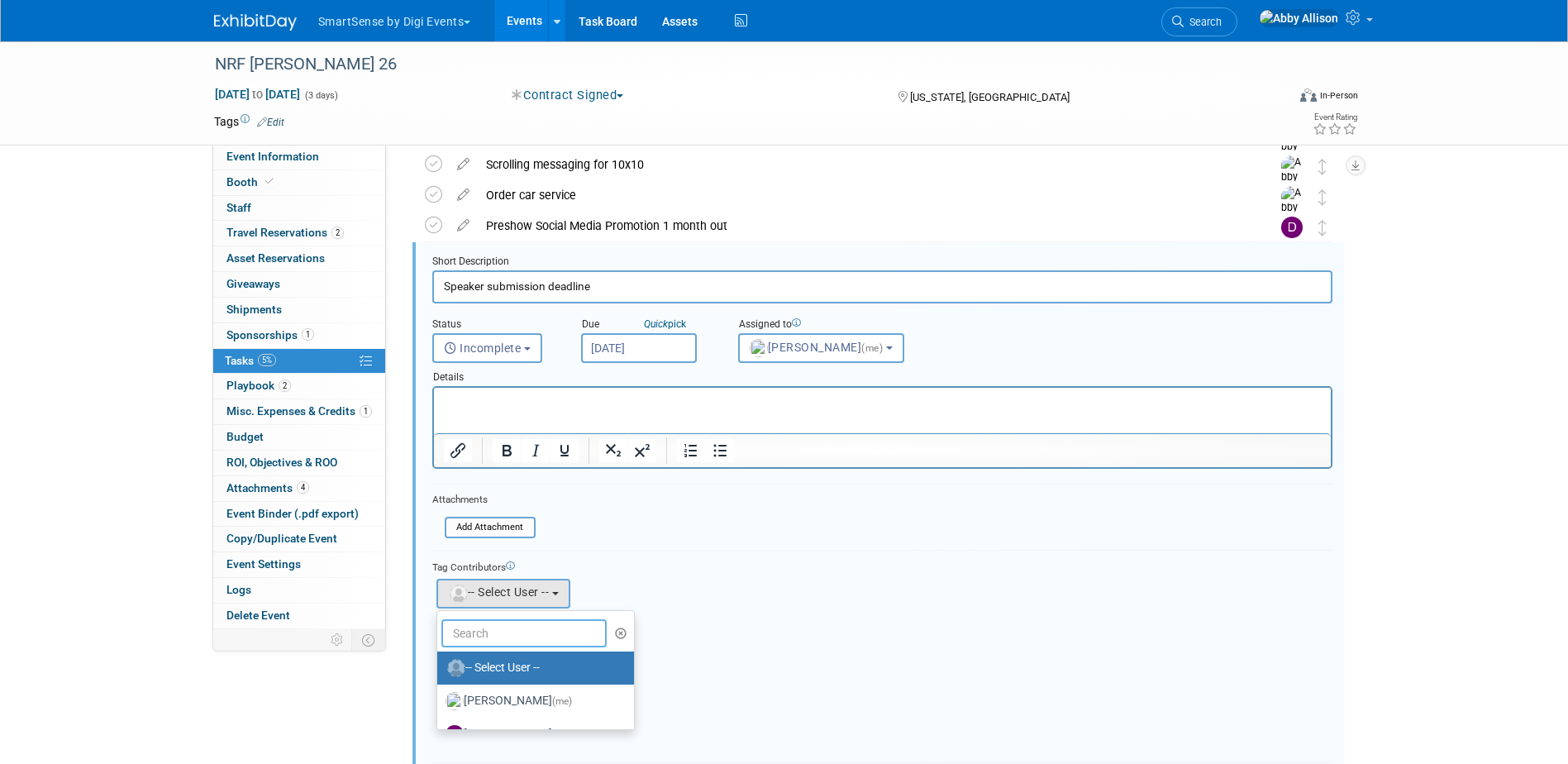
click at [472, 636] on input "text" at bounding box center [524, 633] width 165 height 28
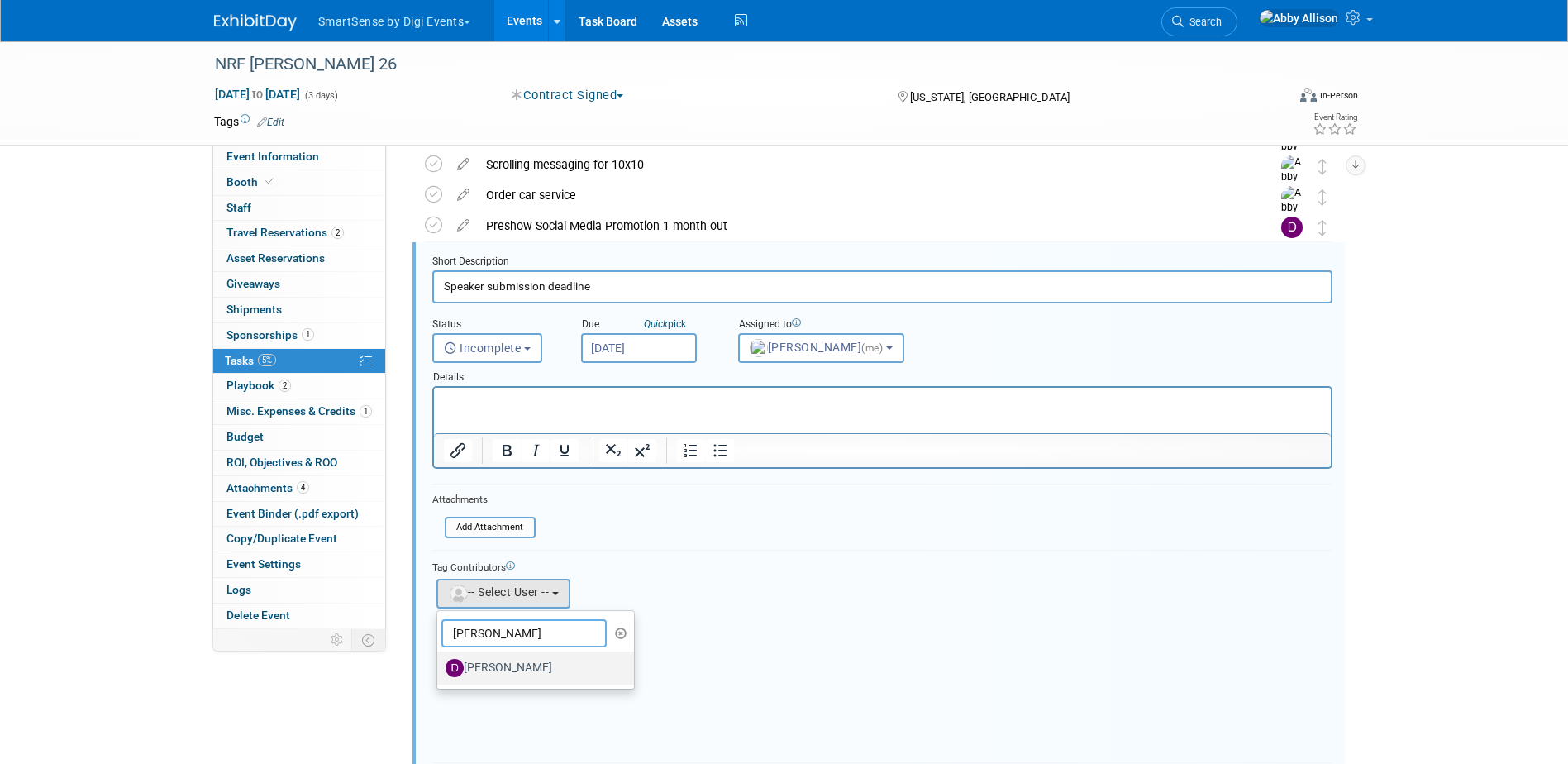
type input "dan"
click at [490, 659] on label "Dan Tiernan" at bounding box center [531, 667] width 173 height 26
click at [440, 661] on input "Dan Tiernan" at bounding box center [434, 665] width 11 height 11
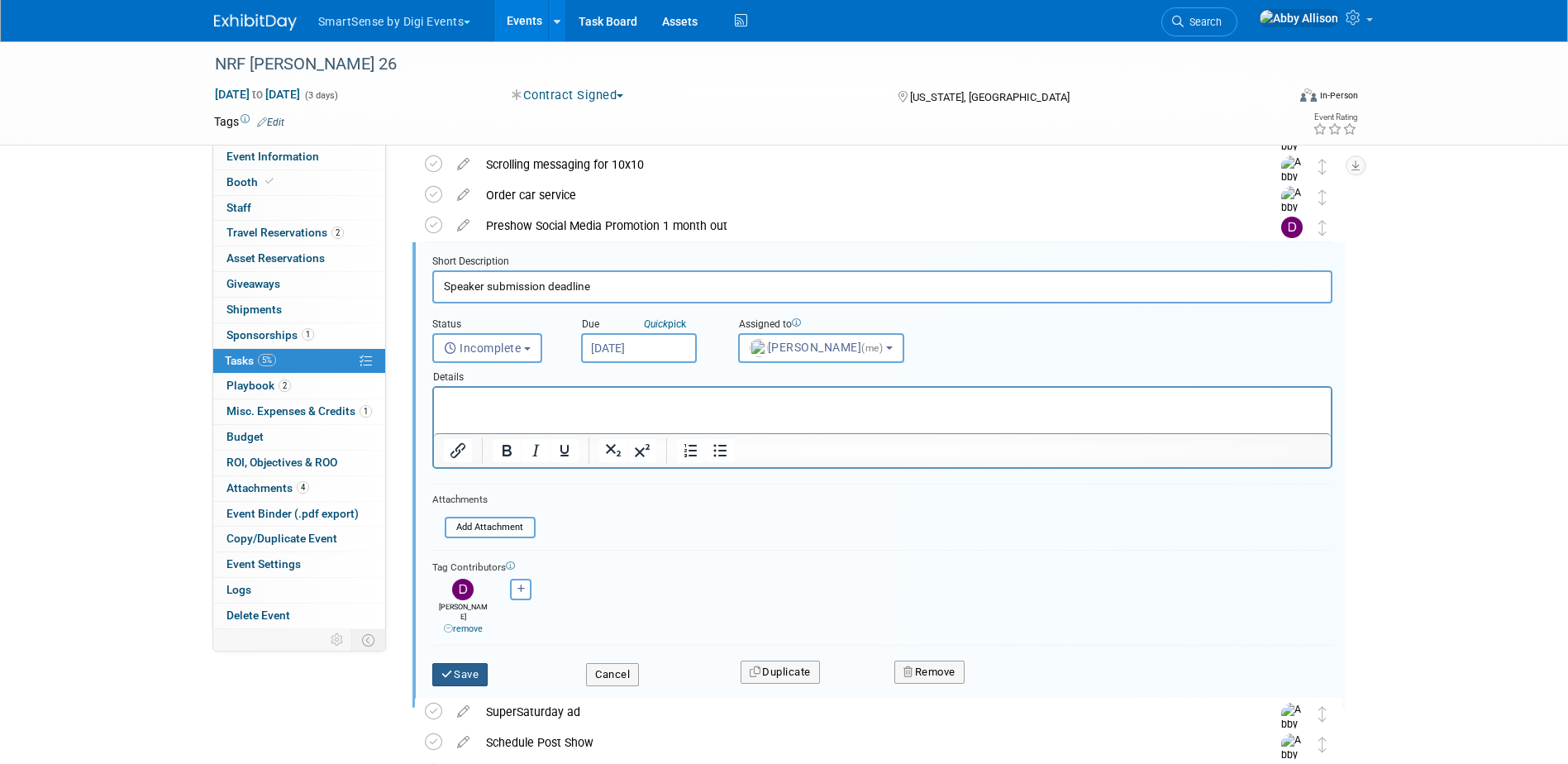
click at [471, 670] on button "Save" at bounding box center [461, 674] width 56 height 23
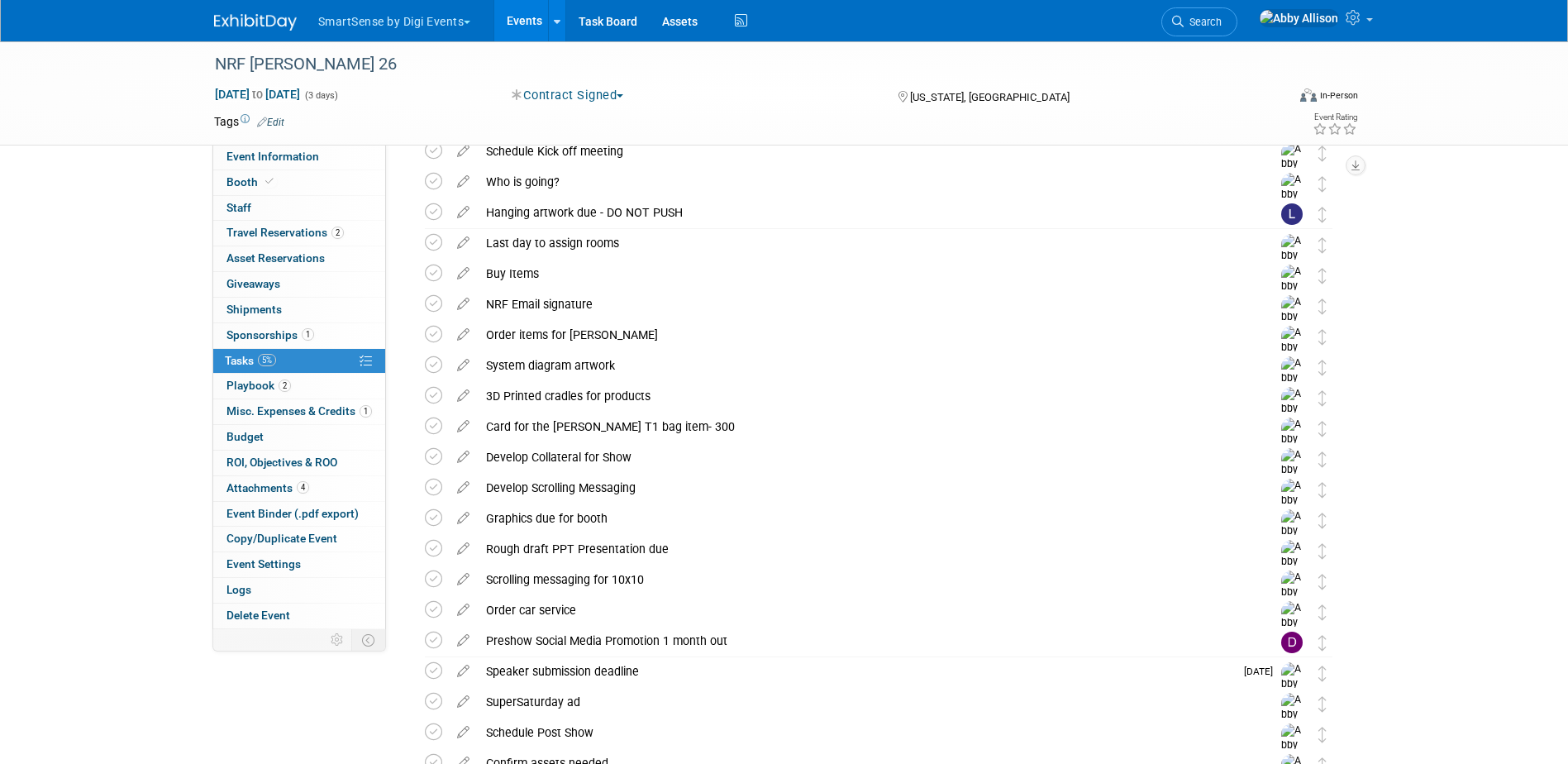
scroll to position [1211, 0]
click at [459, 543] on icon at bounding box center [464, 542] width 29 height 20
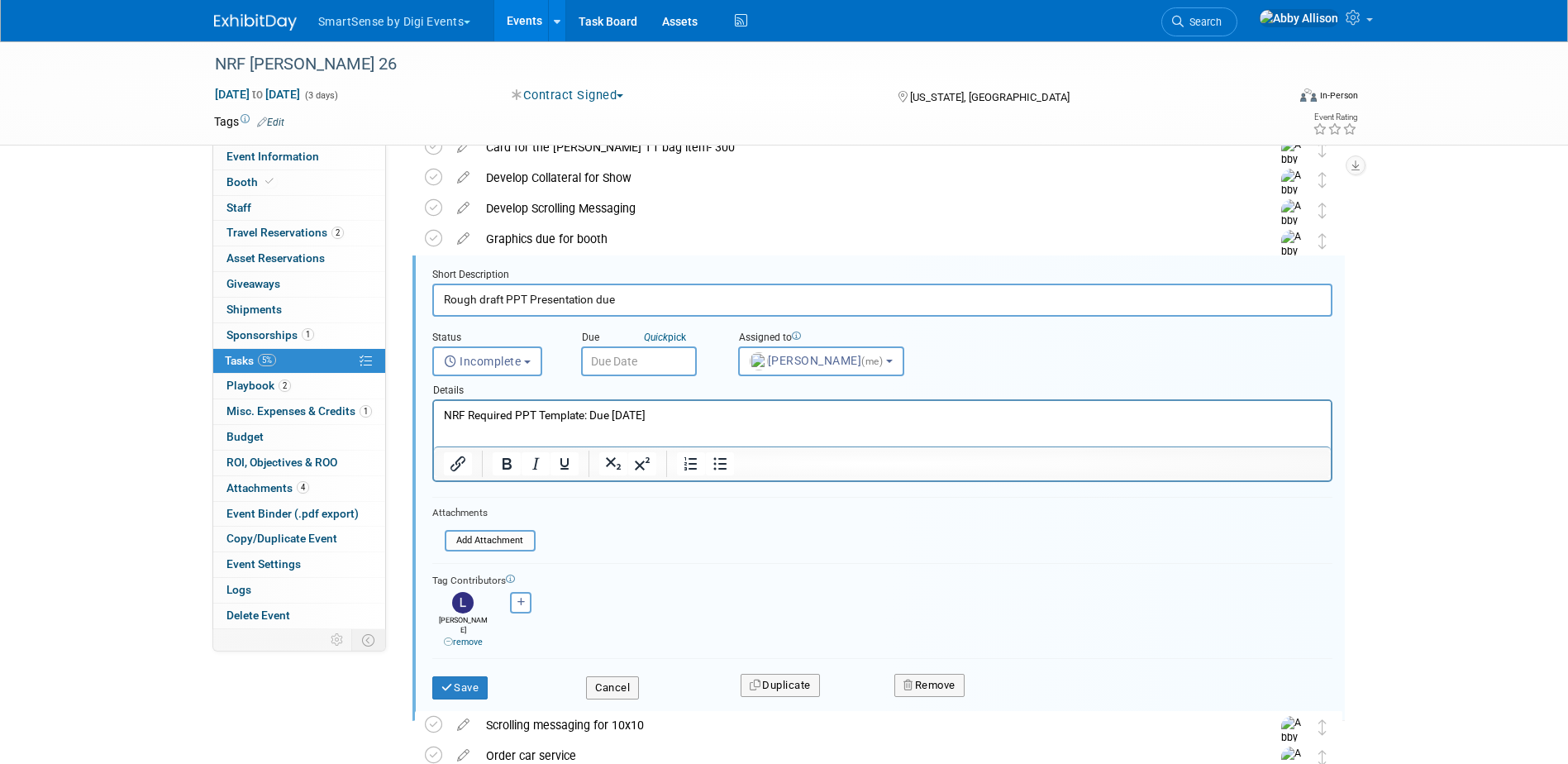
scroll to position [1502, 0]
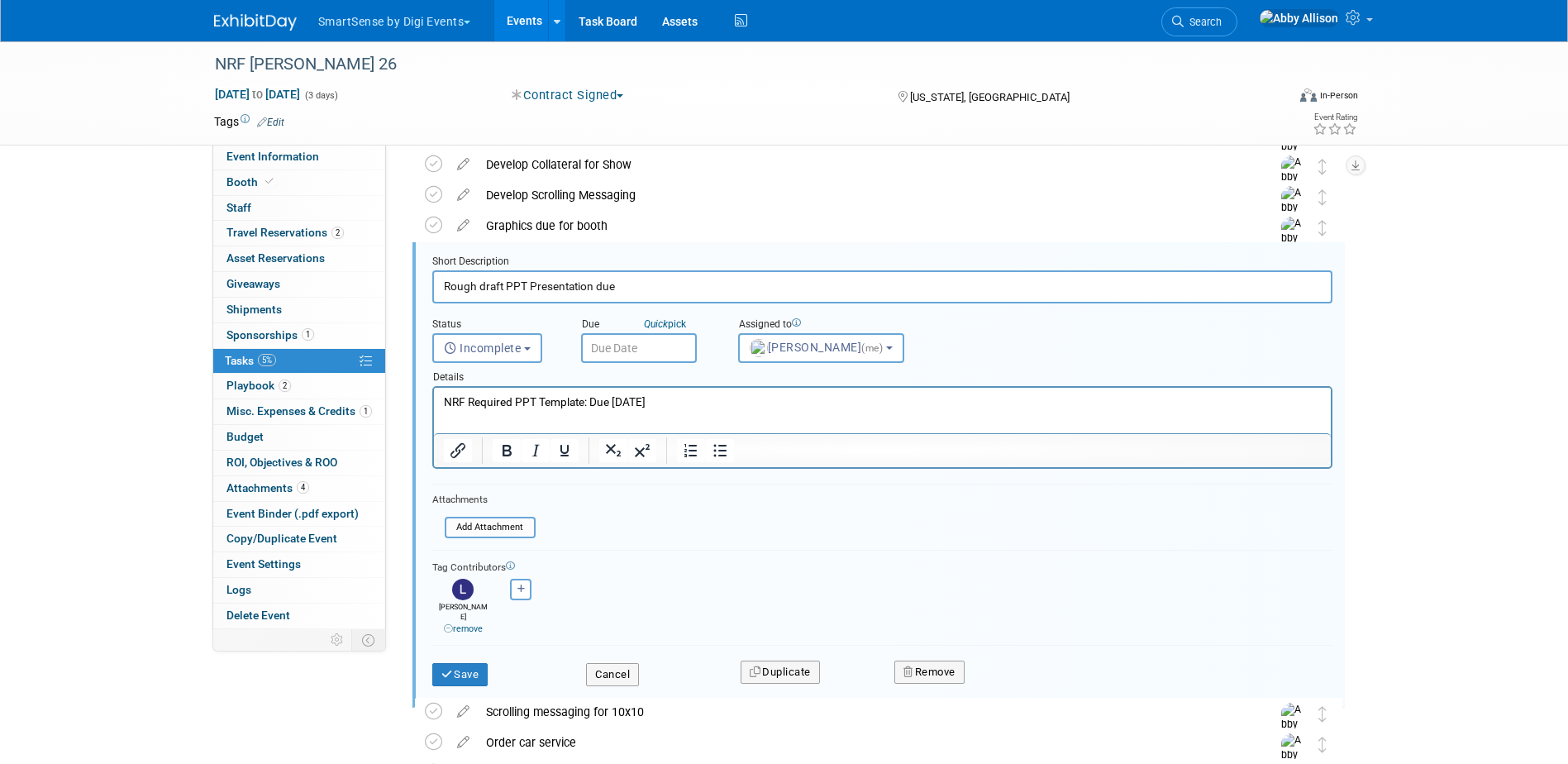
click at [443, 286] on input "Rough draft PPT Presentation due" at bounding box center [883, 286] width 900 height 32
type input "Big Ideas rough draft PPT Presentation due"
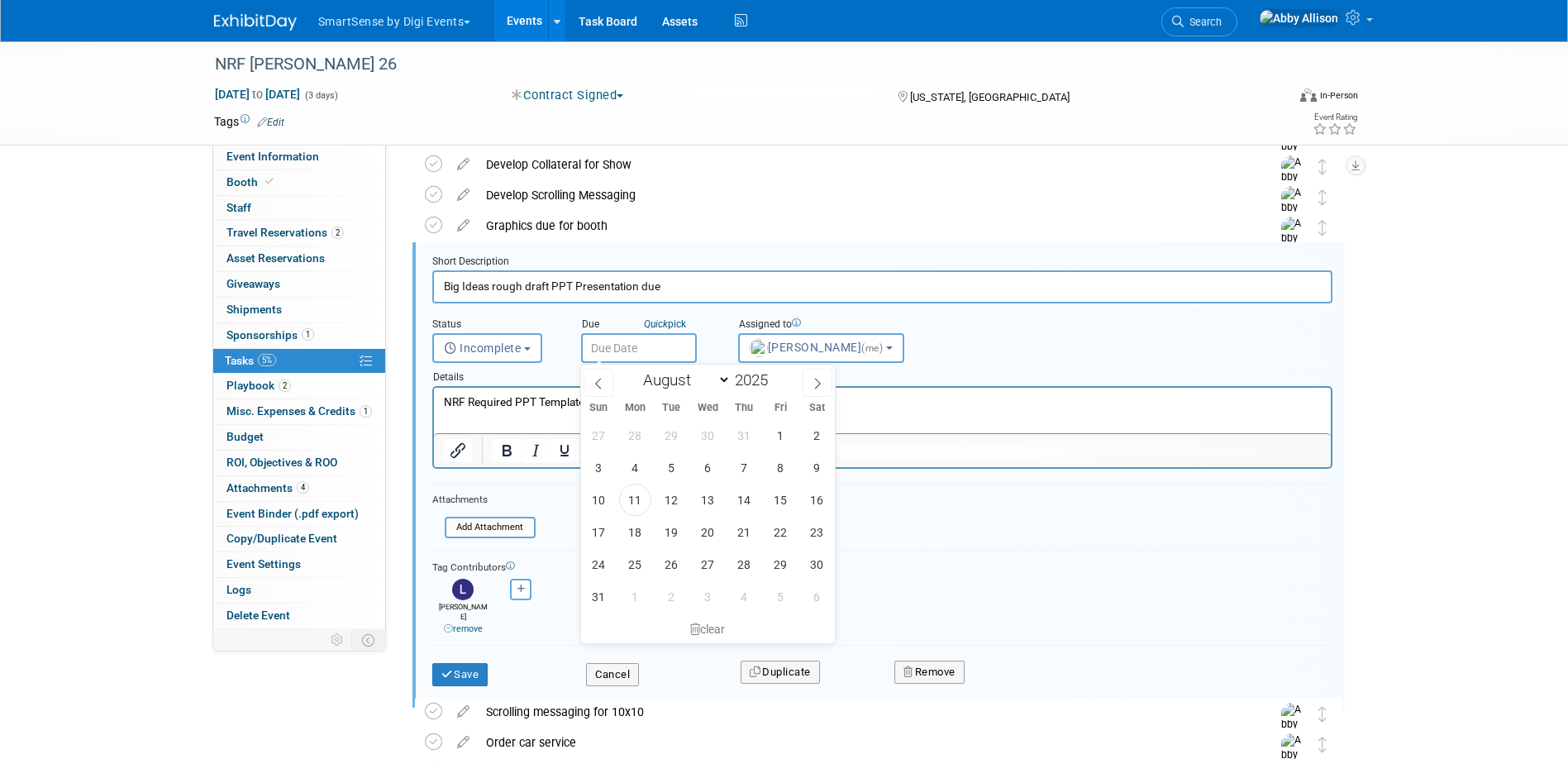
click at [648, 345] on input "text" at bounding box center [640, 348] width 116 height 30
click at [777, 374] on span at bounding box center [775, 375] width 12 height 10
type input "2026"
click at [719, 381] on select "January February March April May June July August September October November De…" at bounding box center [683, 380] width 95 height 20
select select "0"
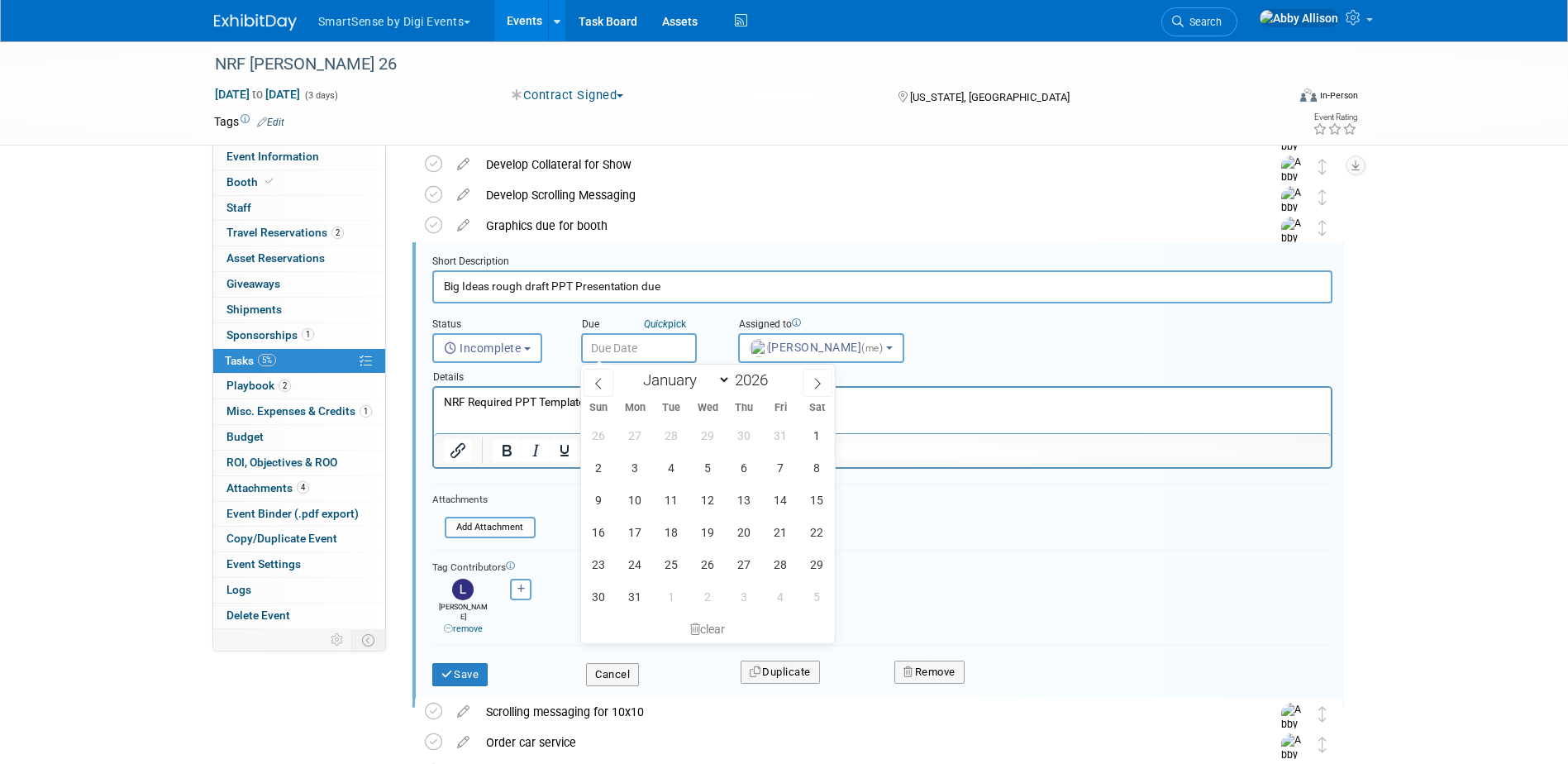
click at [636, 370] on select "January February March April May June July August September October November De…" at bounding box center [683, 380] width 95 height 20
click at [635, 446] on span "29" at bounding box center [635, 435] width 32 height 32
type input "Dec 29, 2025"
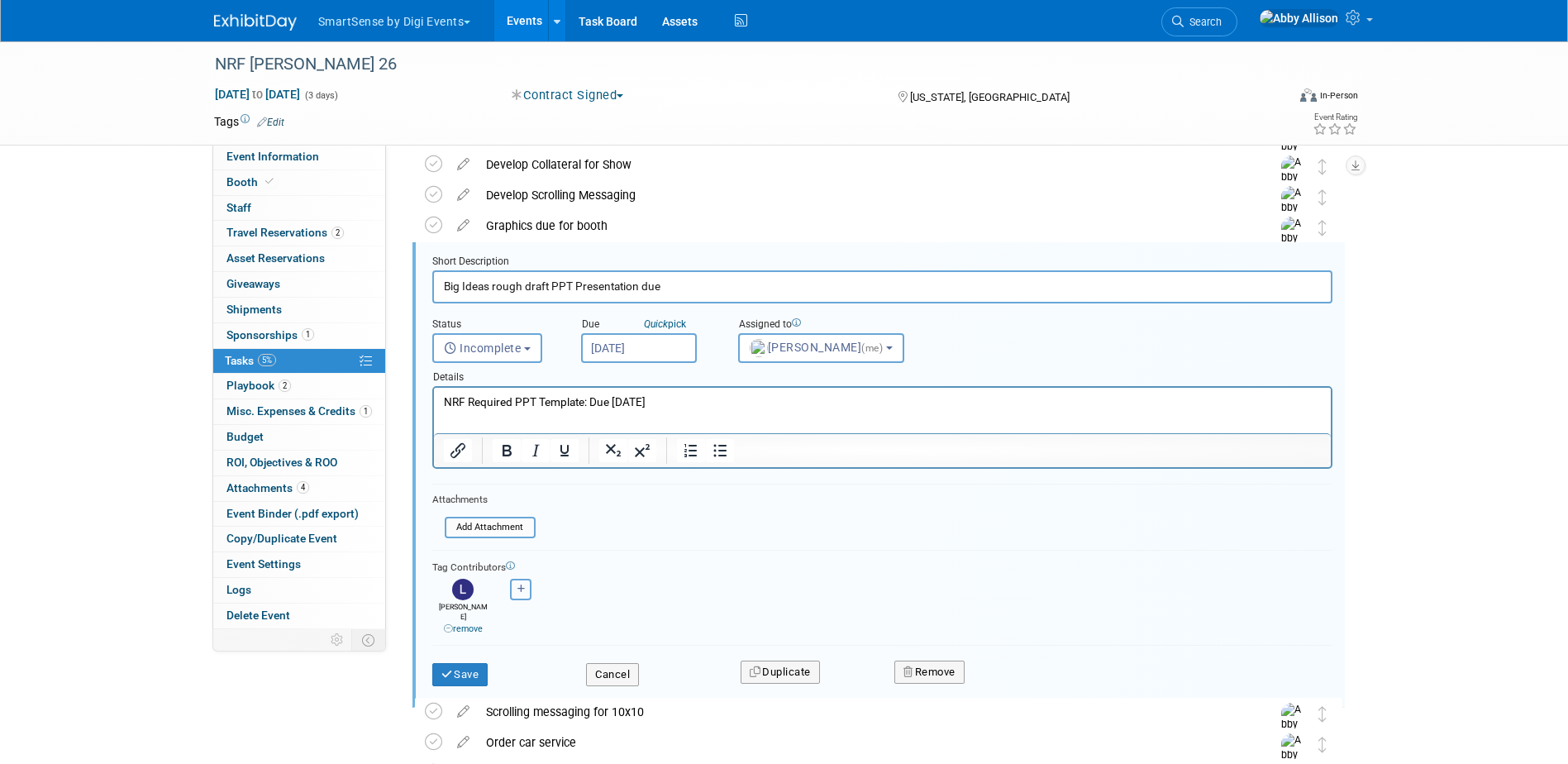
click at [521, 586] on icon "button" at bounding box center [522, 588] width 9 height 9
select select
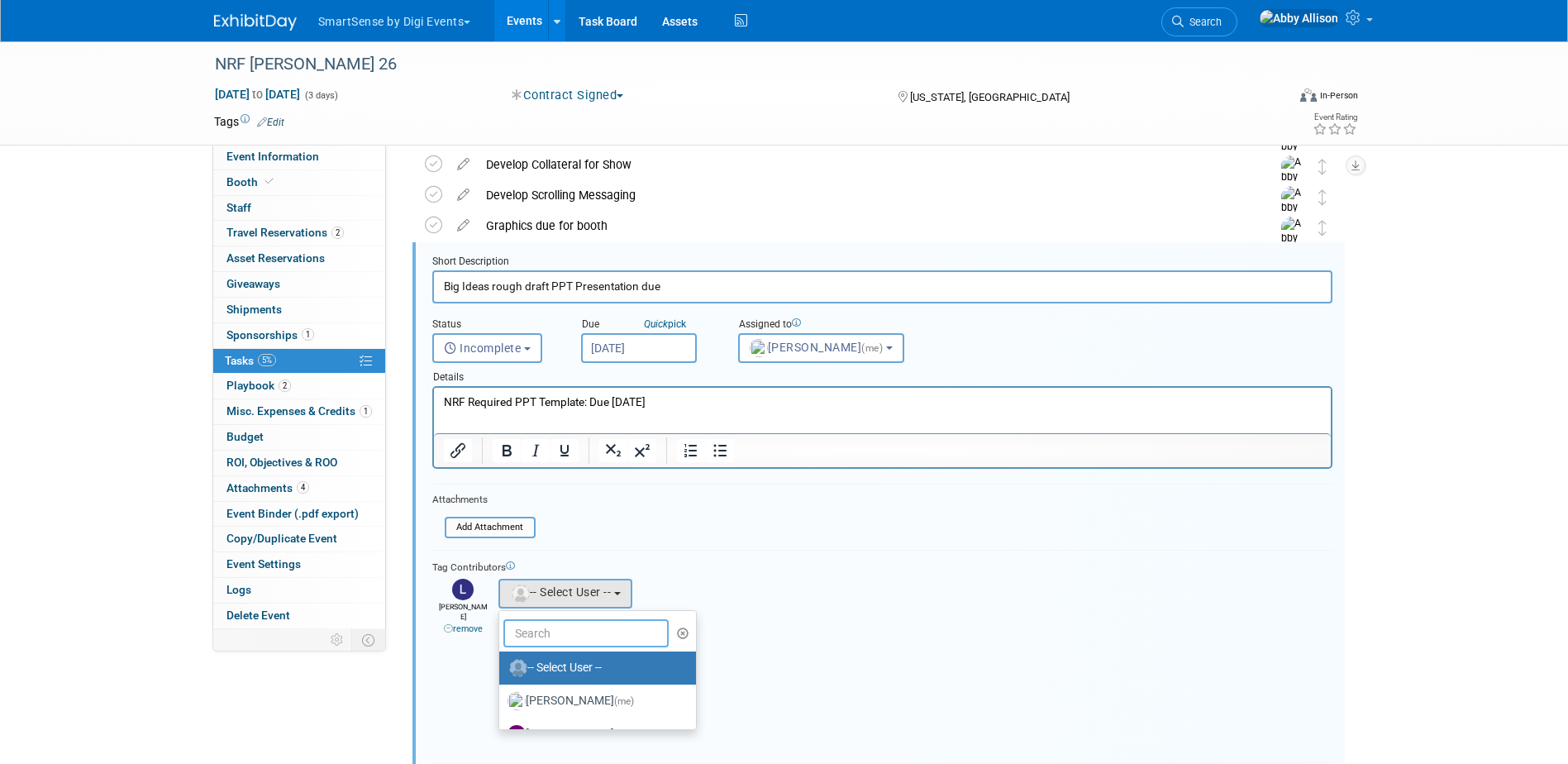
click at [564, 643] on input "text" at bounding box center [585, 633] width 165 height 28
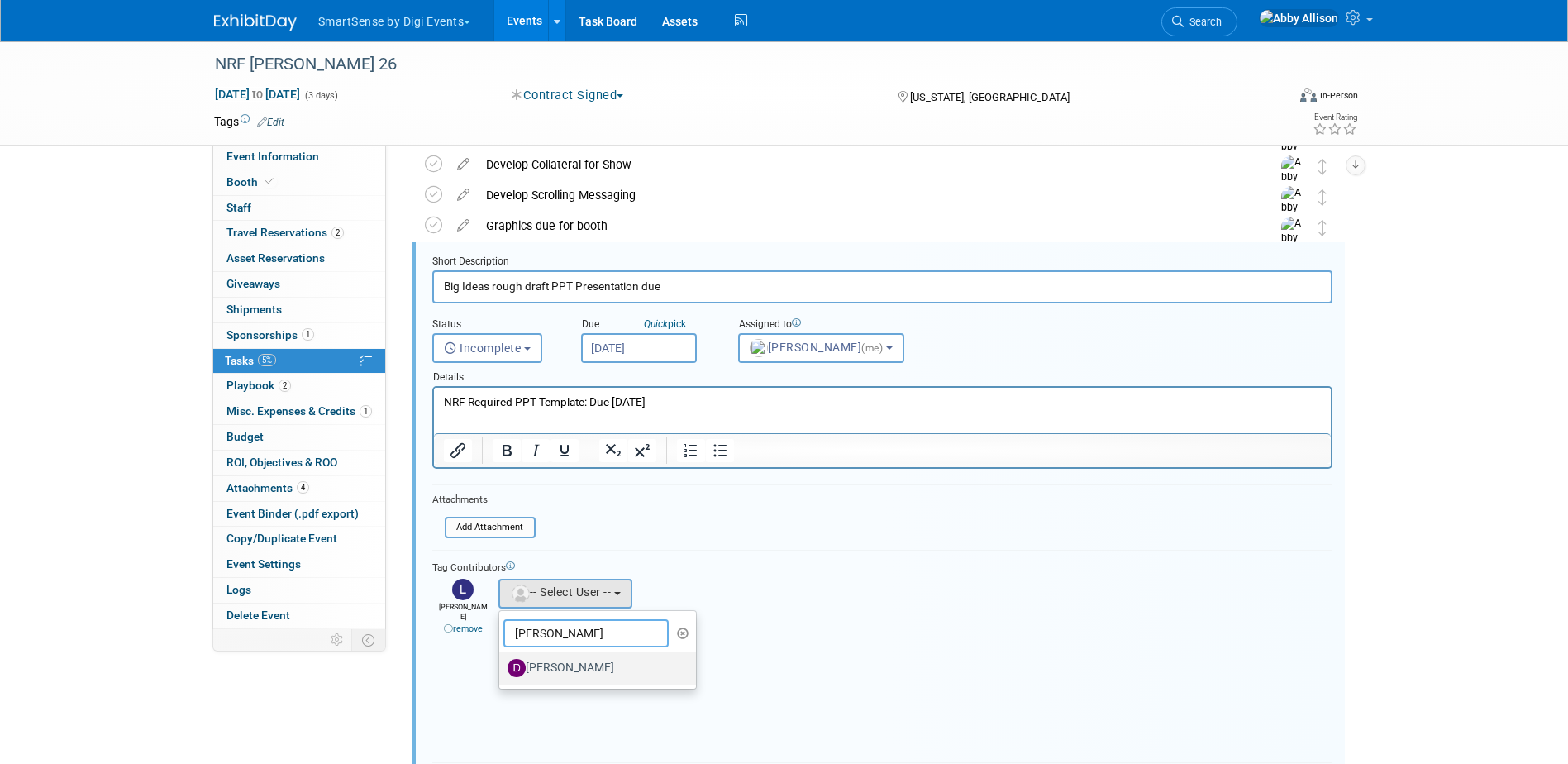
type input "dan"
click at [579, 675] on label "Dan Tiernan" at bounding box center [593, 667] width 173 height 26
click at [501, 671] on input "Dan Tiernan" at bounding box center [496, 665] width 11 height 11
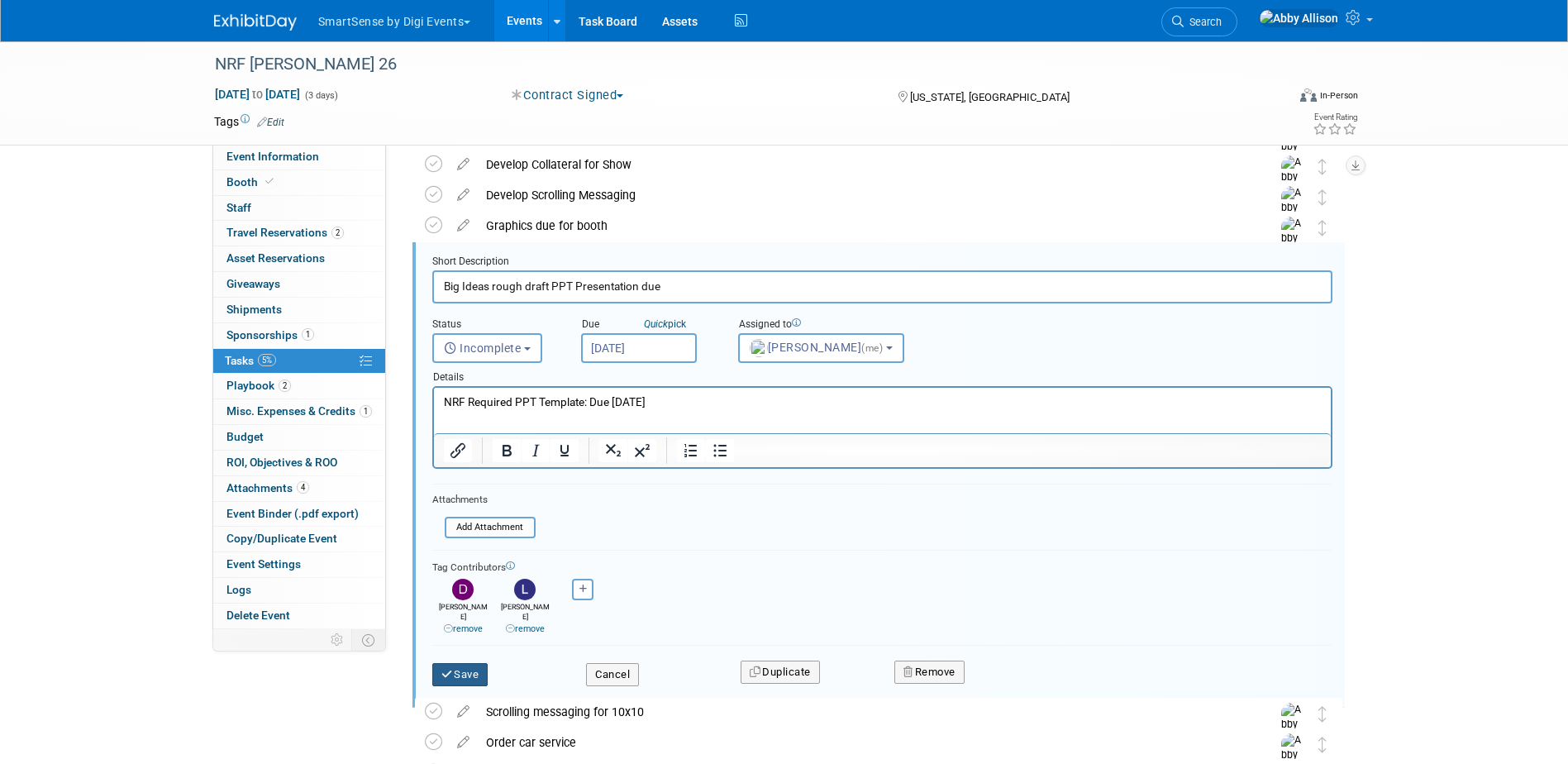
click at [460, 671] on button "Save" at bounding box center [461, 674] width 56 height 23
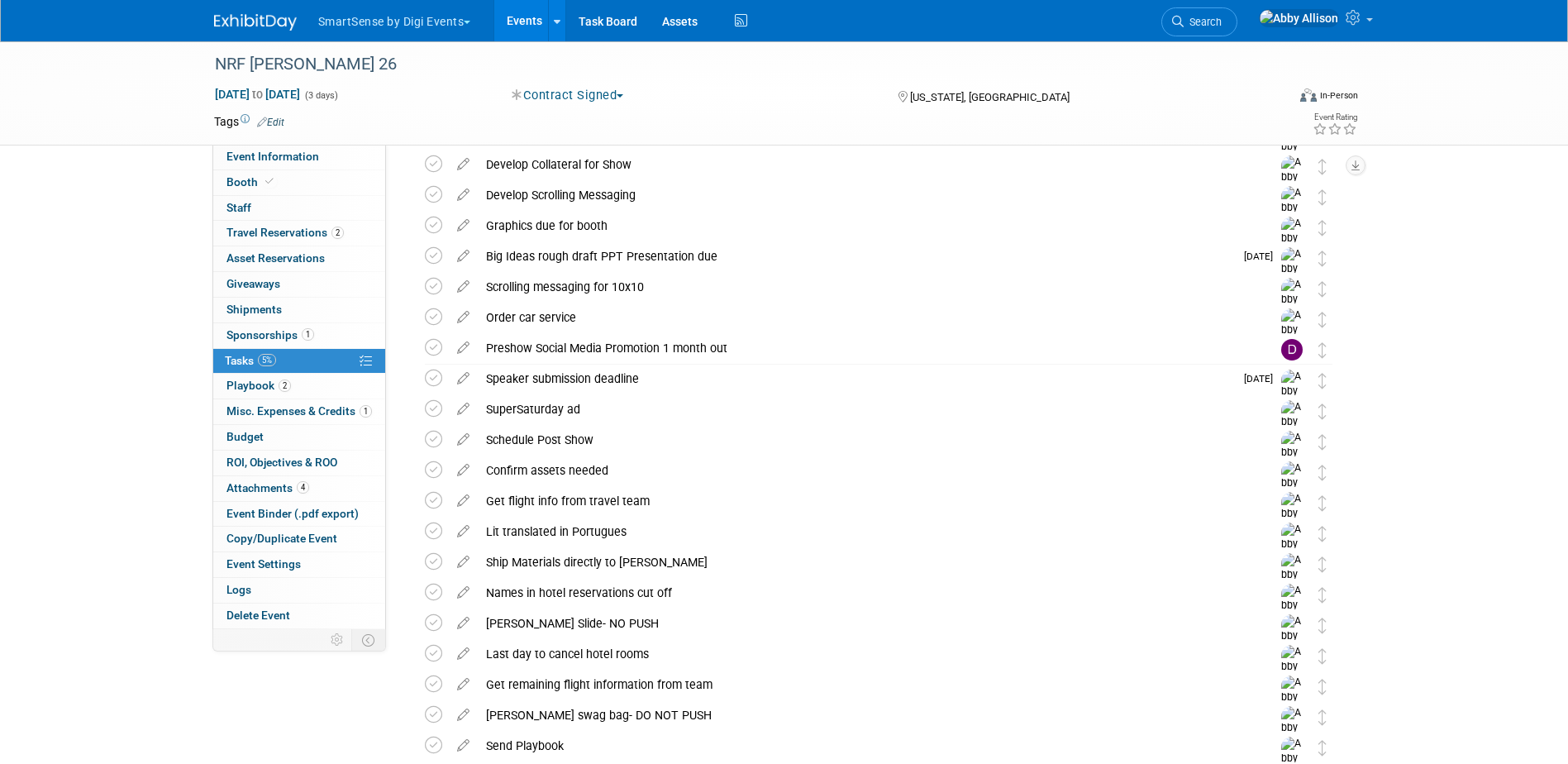
scroll to position [2121, 0]
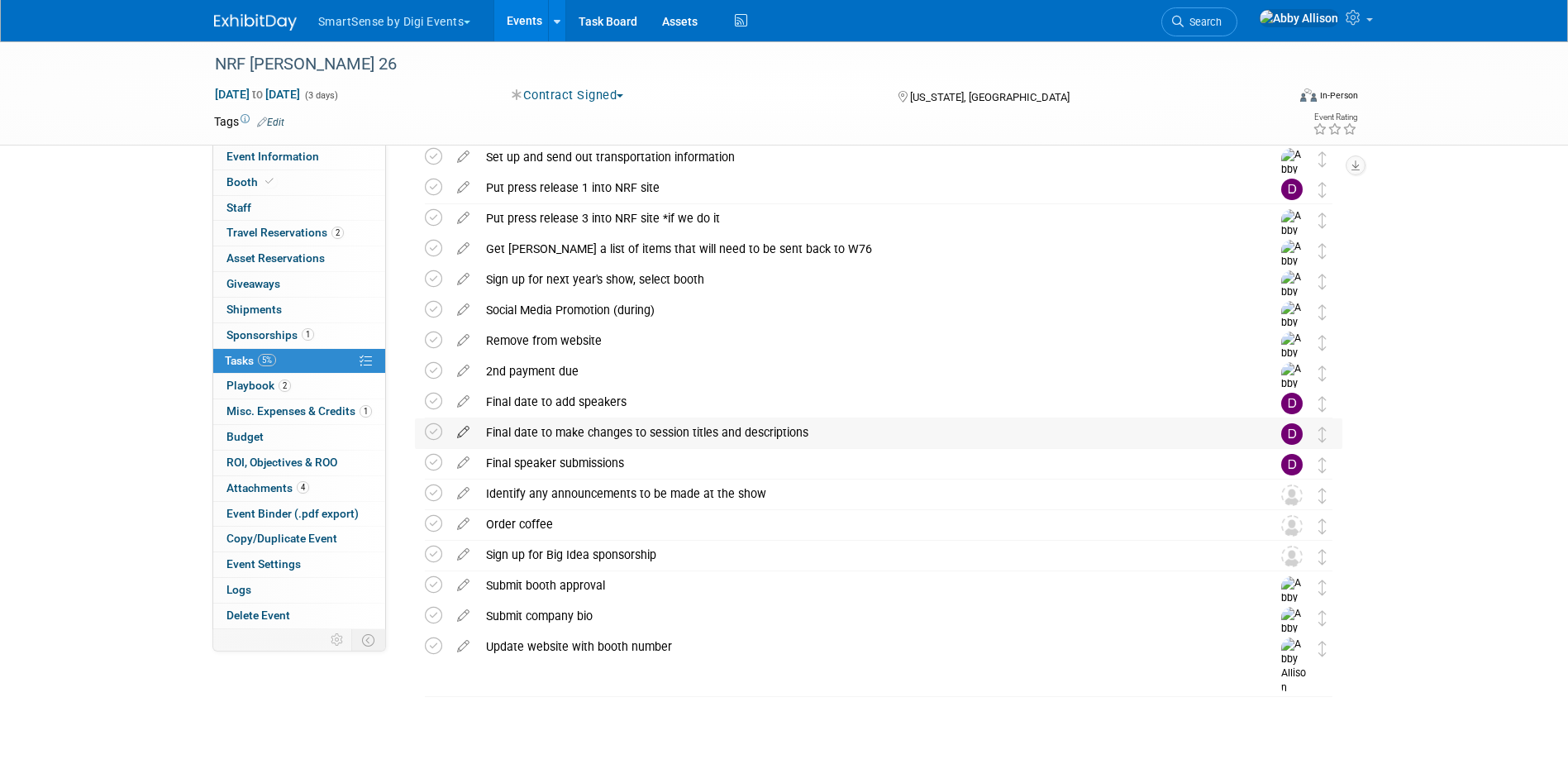
click at [461, 435] on icon at bounding box center [464, 428] width 29 height 20
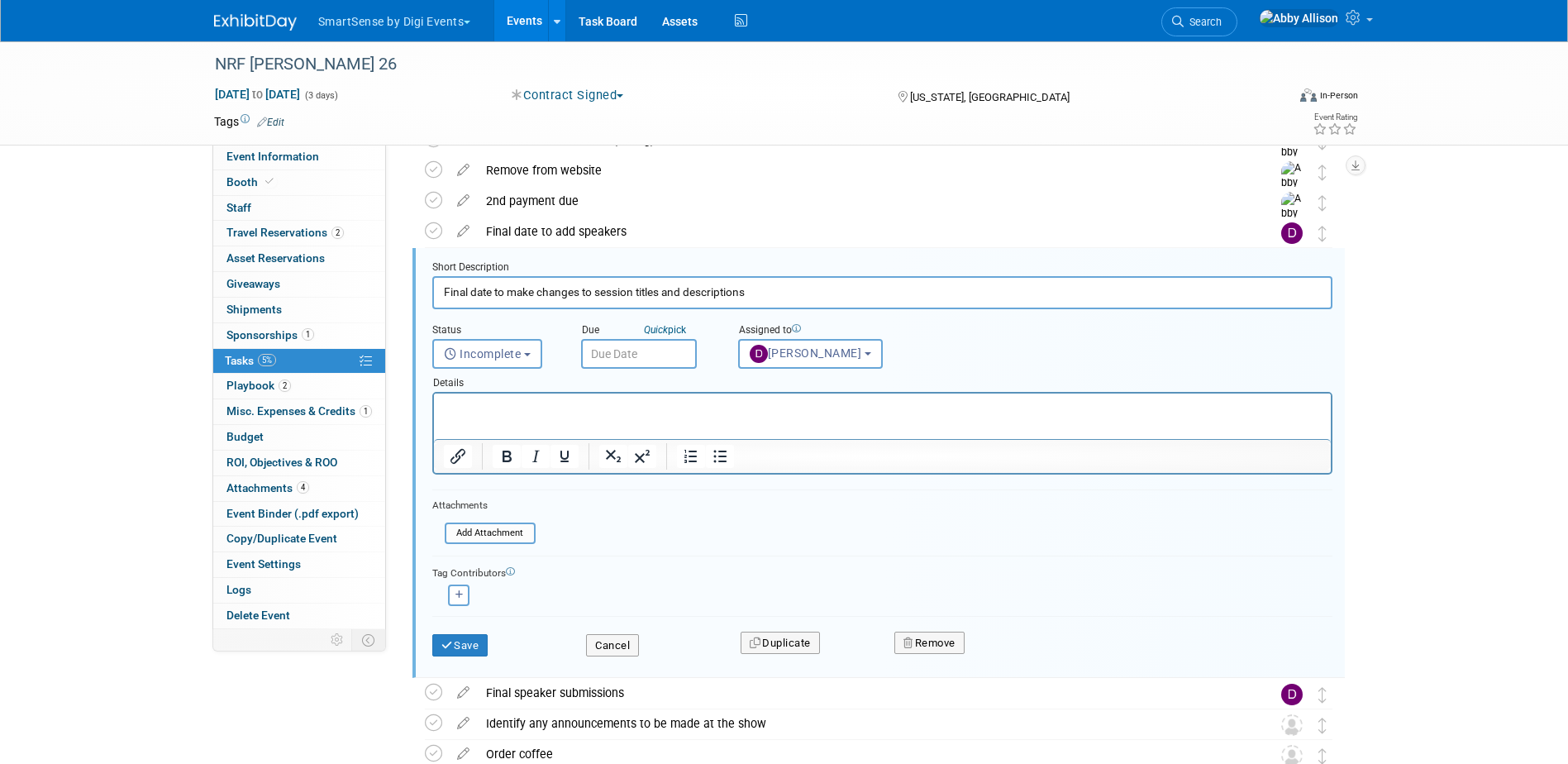
scroll to position [2297, 0]
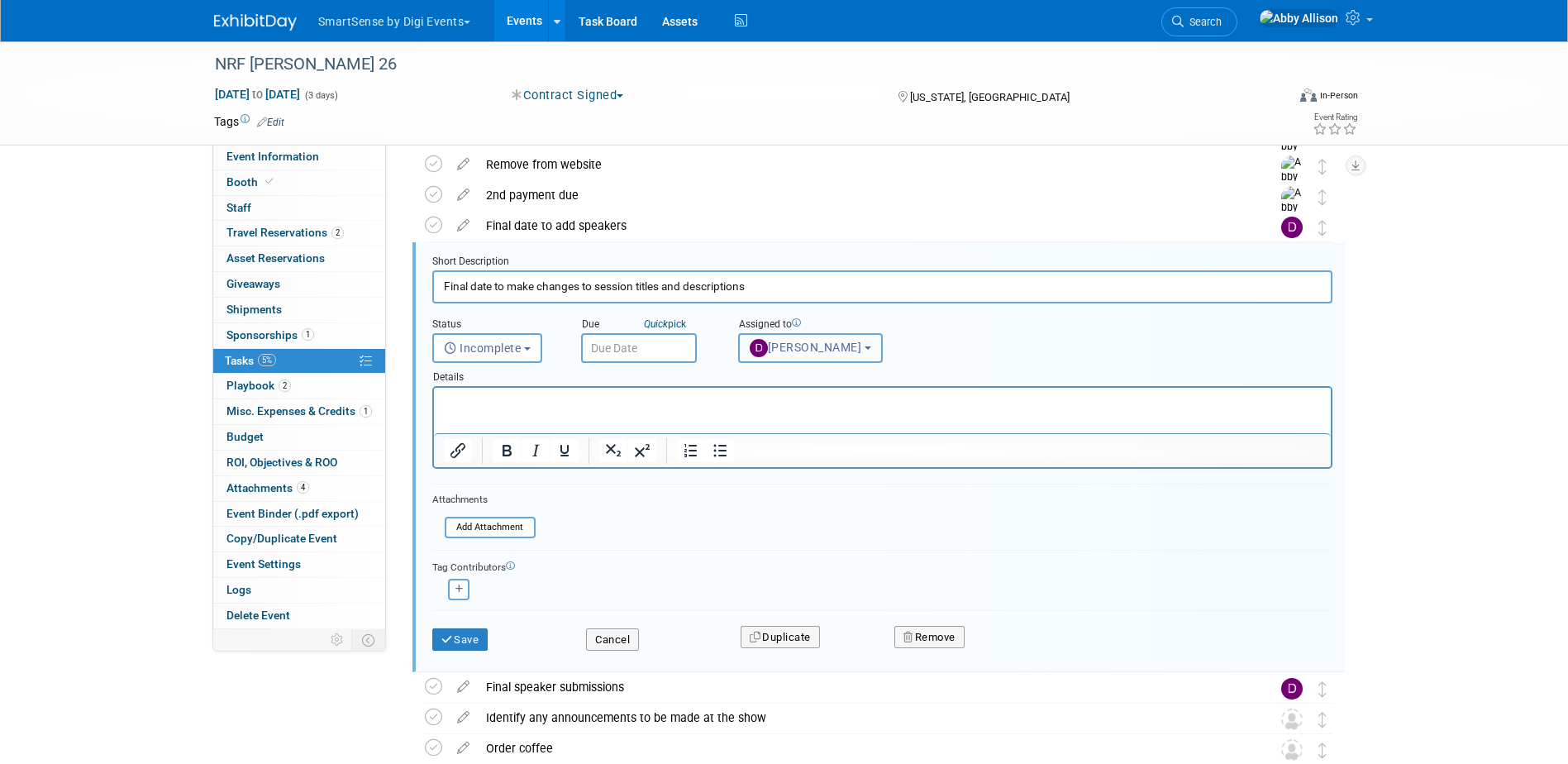
click at [800, 342] on span "Dan Tiernan" at bounding box center [806, 348] width 112 height 14
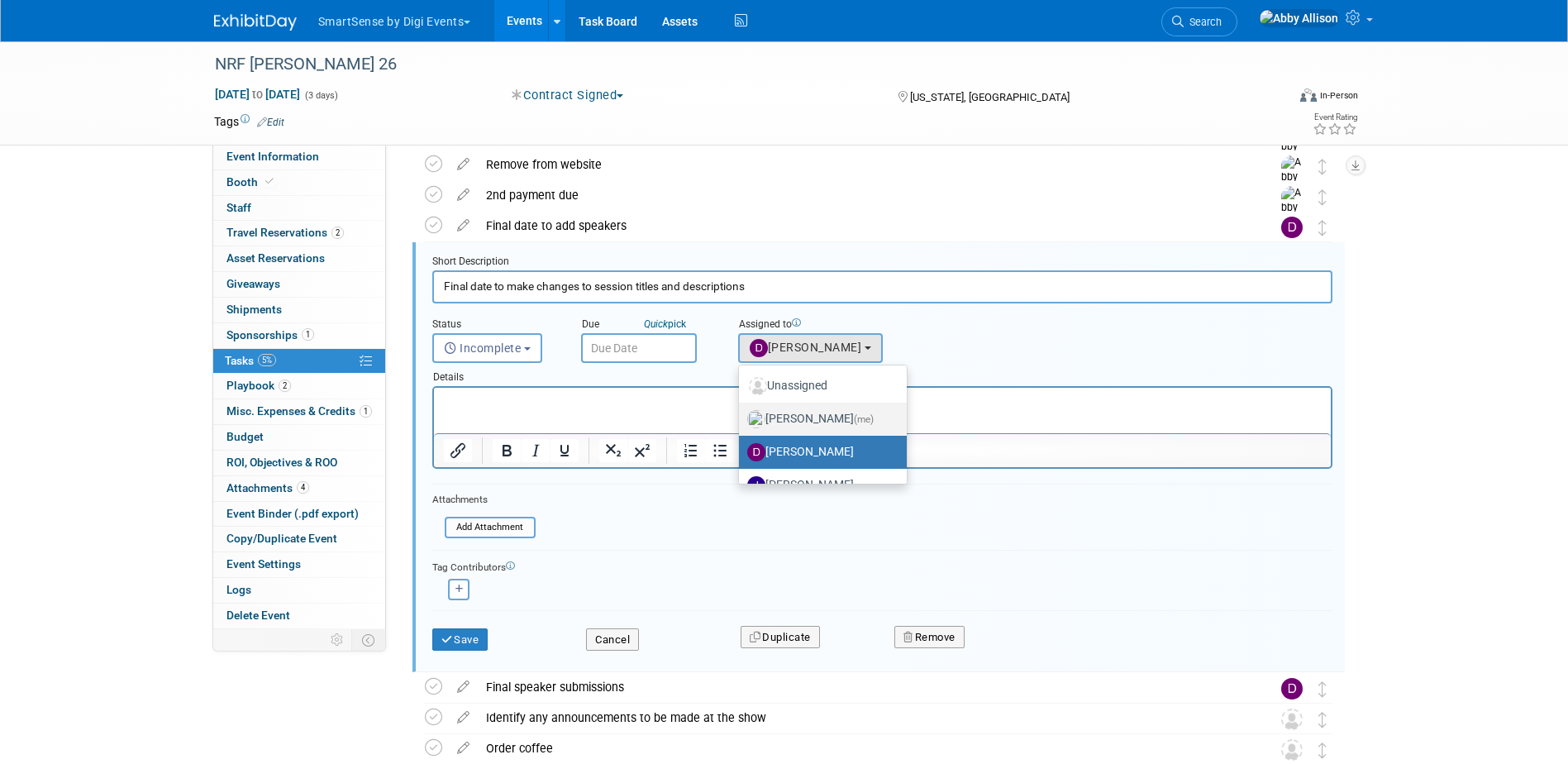
click at [795, 415] on label "Abby Allison (me)" at bounding box center [819, 418] width 143 height 26
click at [742, 415] on input "Abby Allison (me)" at bounding box center [735, 416] width 11 height 11
select select "1af21d80-b227-4fda-b725-1543146411fb"
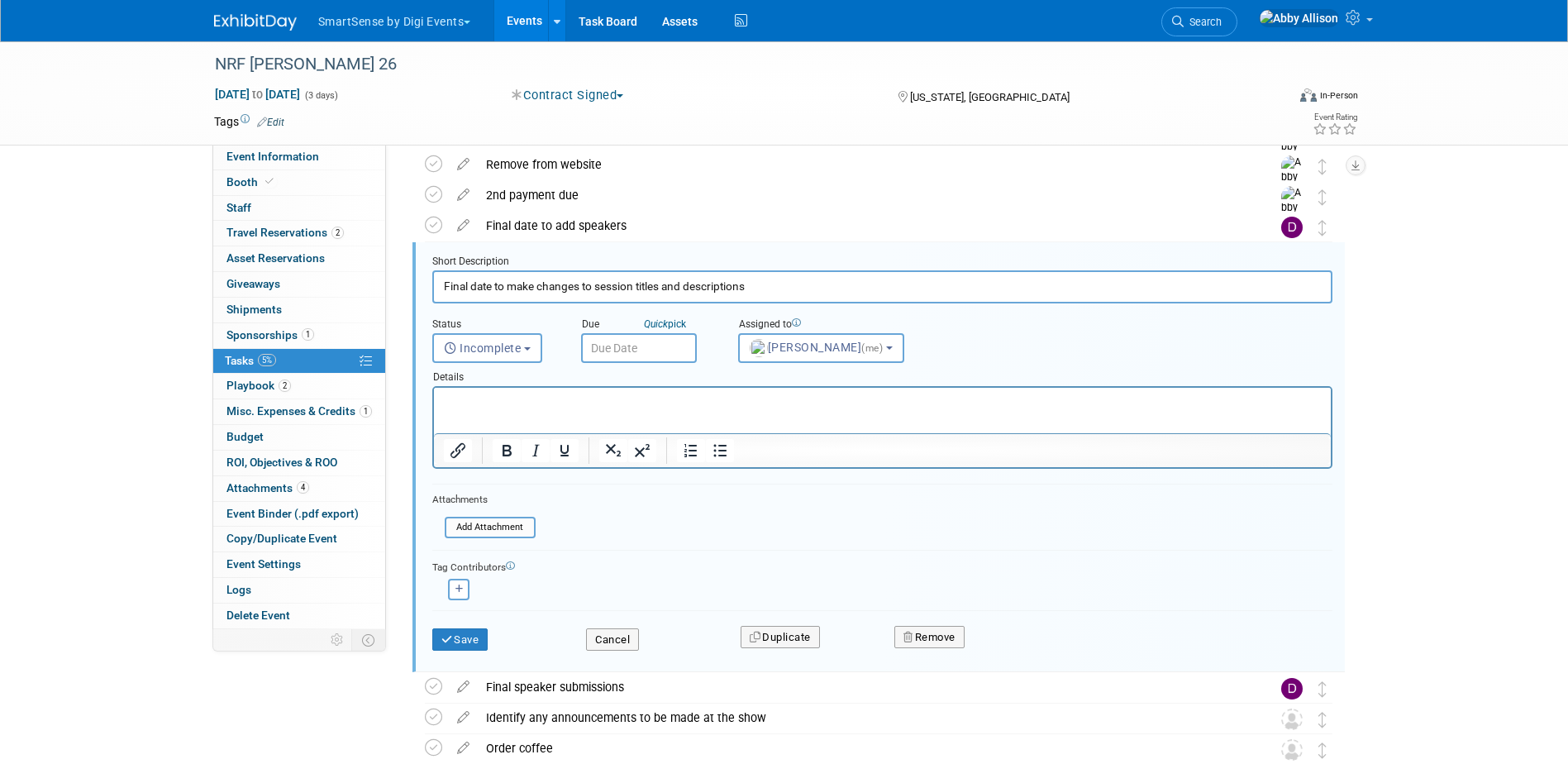
click at [653, 354] on input "text" at bounding box center [640, 348] width 116 height 30
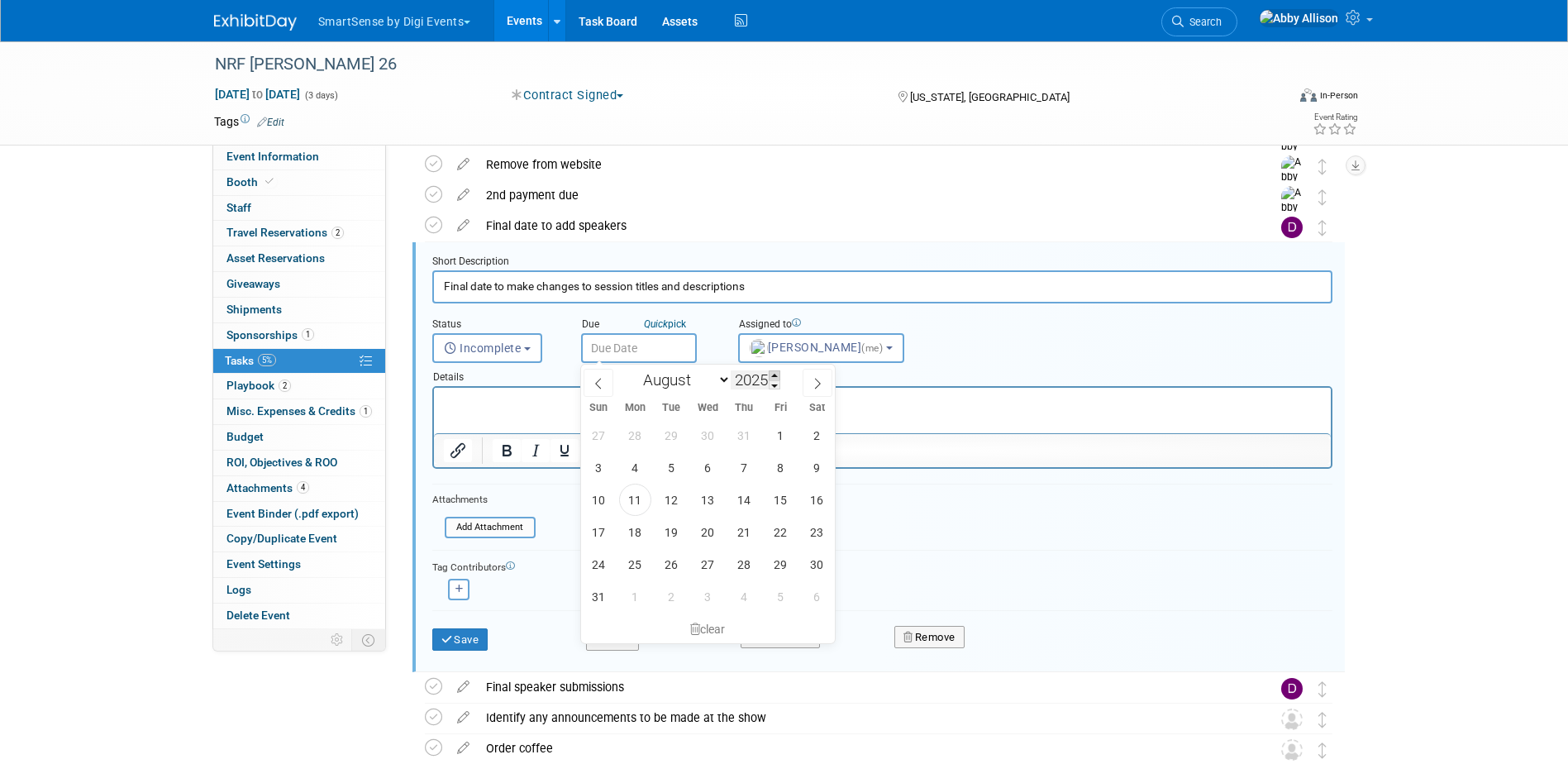
click at [773, 376] on span at bounding box center [775, 375] width 12 height 10
type input "2026"
click at [720, 382] on select "January February March April May June July August September October November De…" at bounding box center [683, 380] width 95 height 20
select select "0"
click at [636, 370] on select "January February March April May June July August September October November De…" at bounding box center [683, 380] width 95 height 20
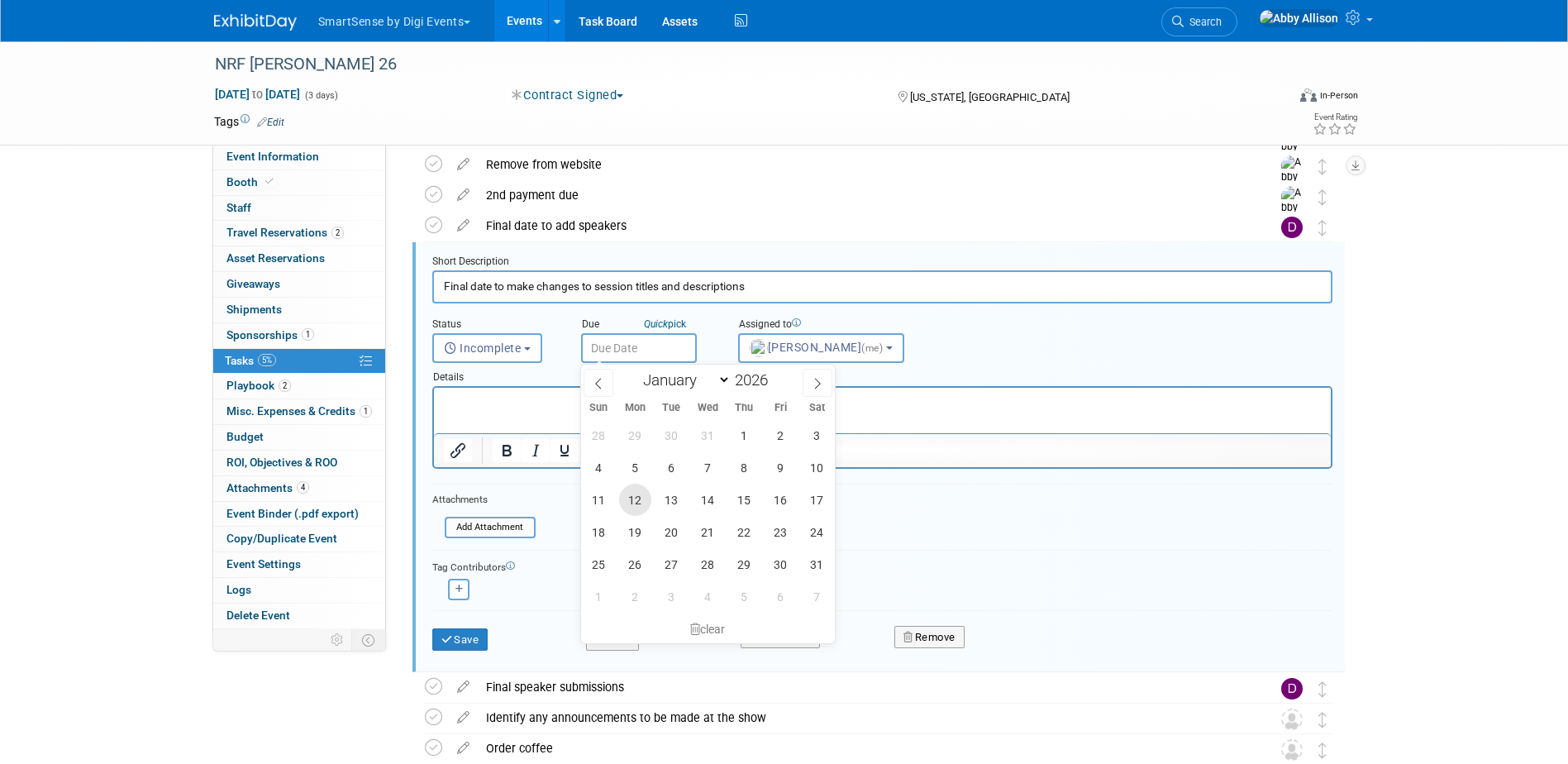
click at [635, 502] on span "12" at bounding box center [635, 499] width 32 height 32
type input "Jan 12, 2026"
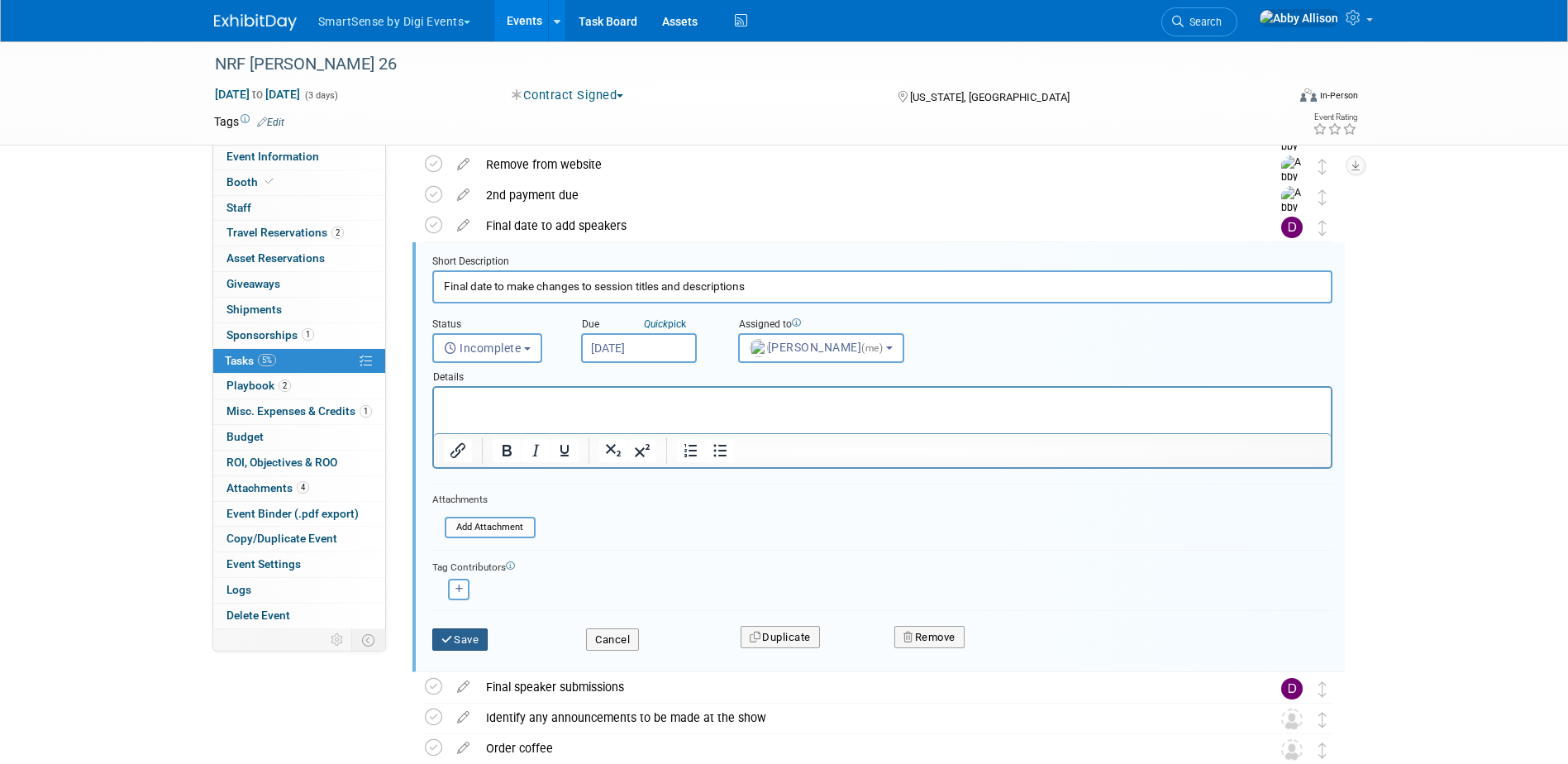
click at [446, 649] on button "Save" at bounding box center [461, 639] width 56 height 23
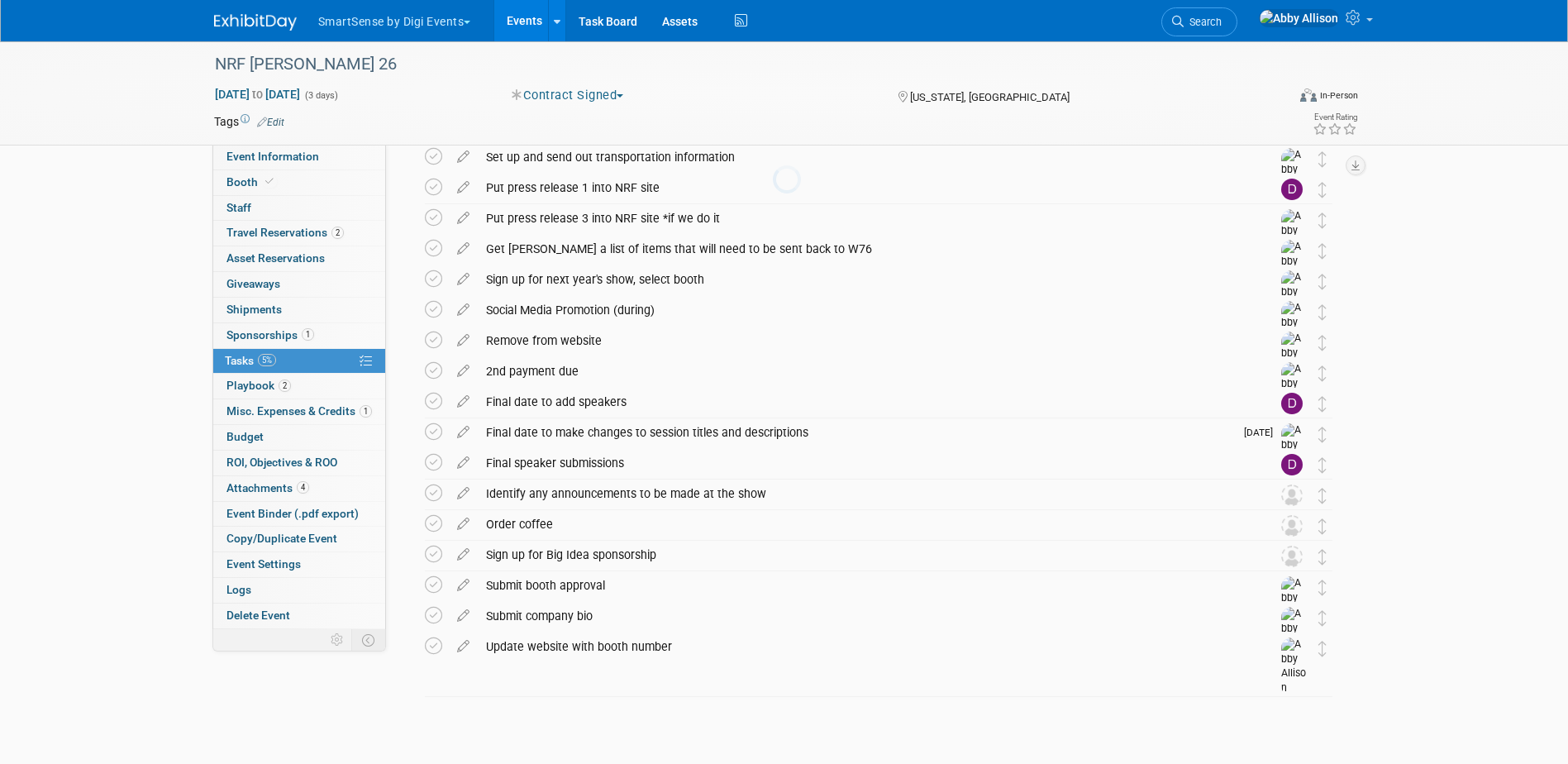
scroll to position [2121, 0]
click at [237, 386] on span "Playbook 2" at bounding box center [258, 385] width 65 height 14
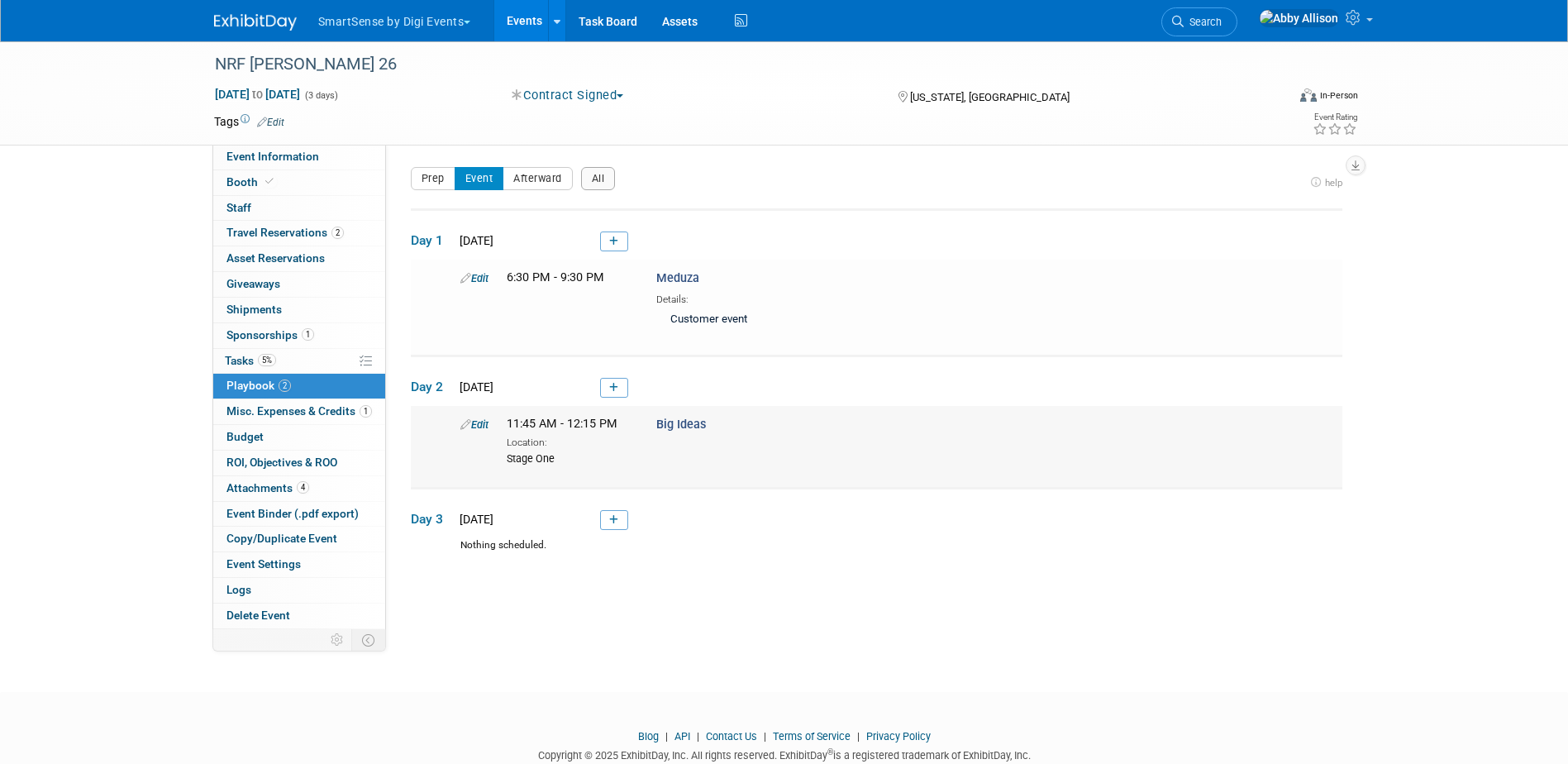
click at [472, 423] on link "Edit" at bounding box center [474, 424] width 28 height 13
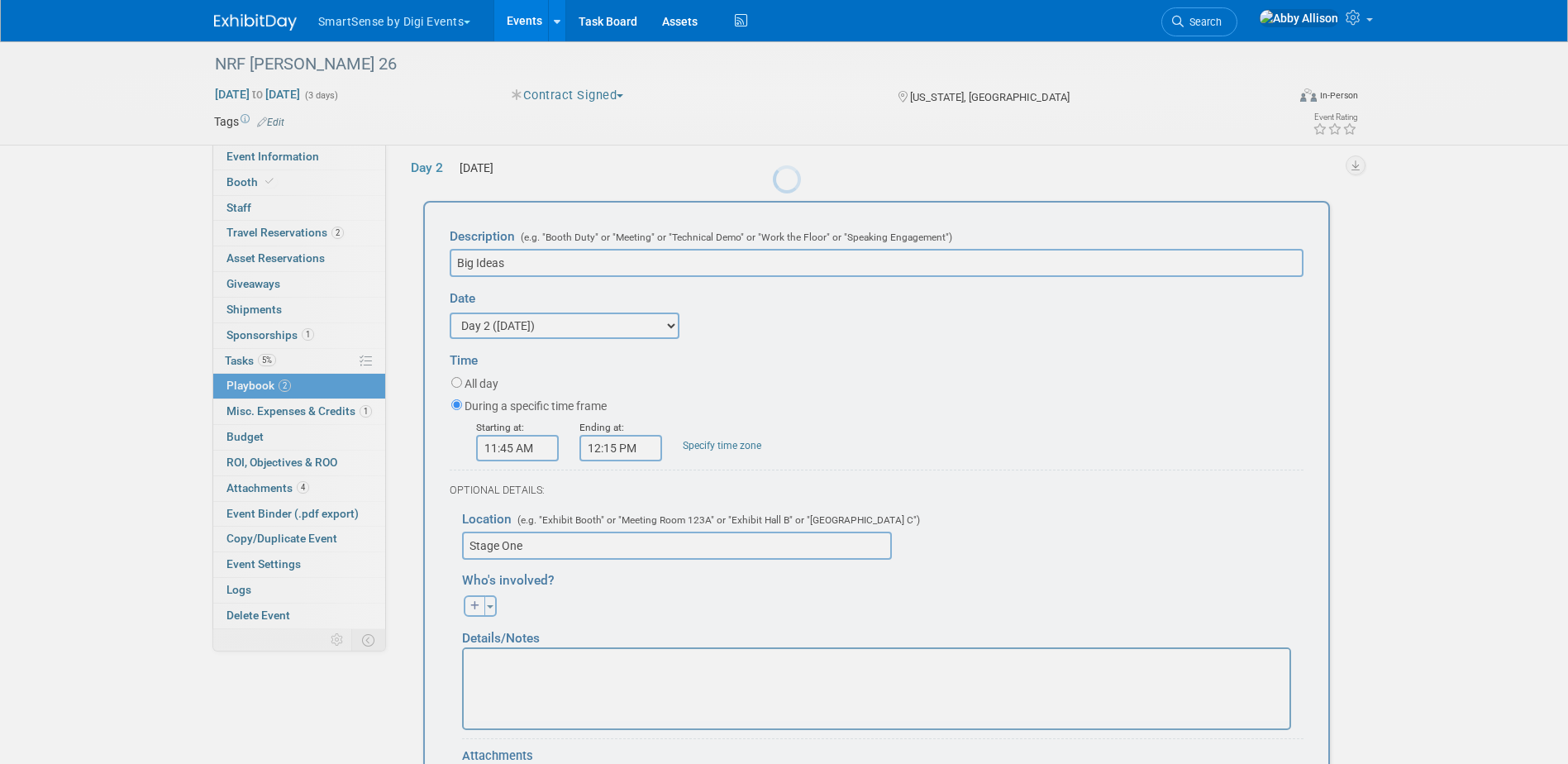
scroll to position [218, 0]
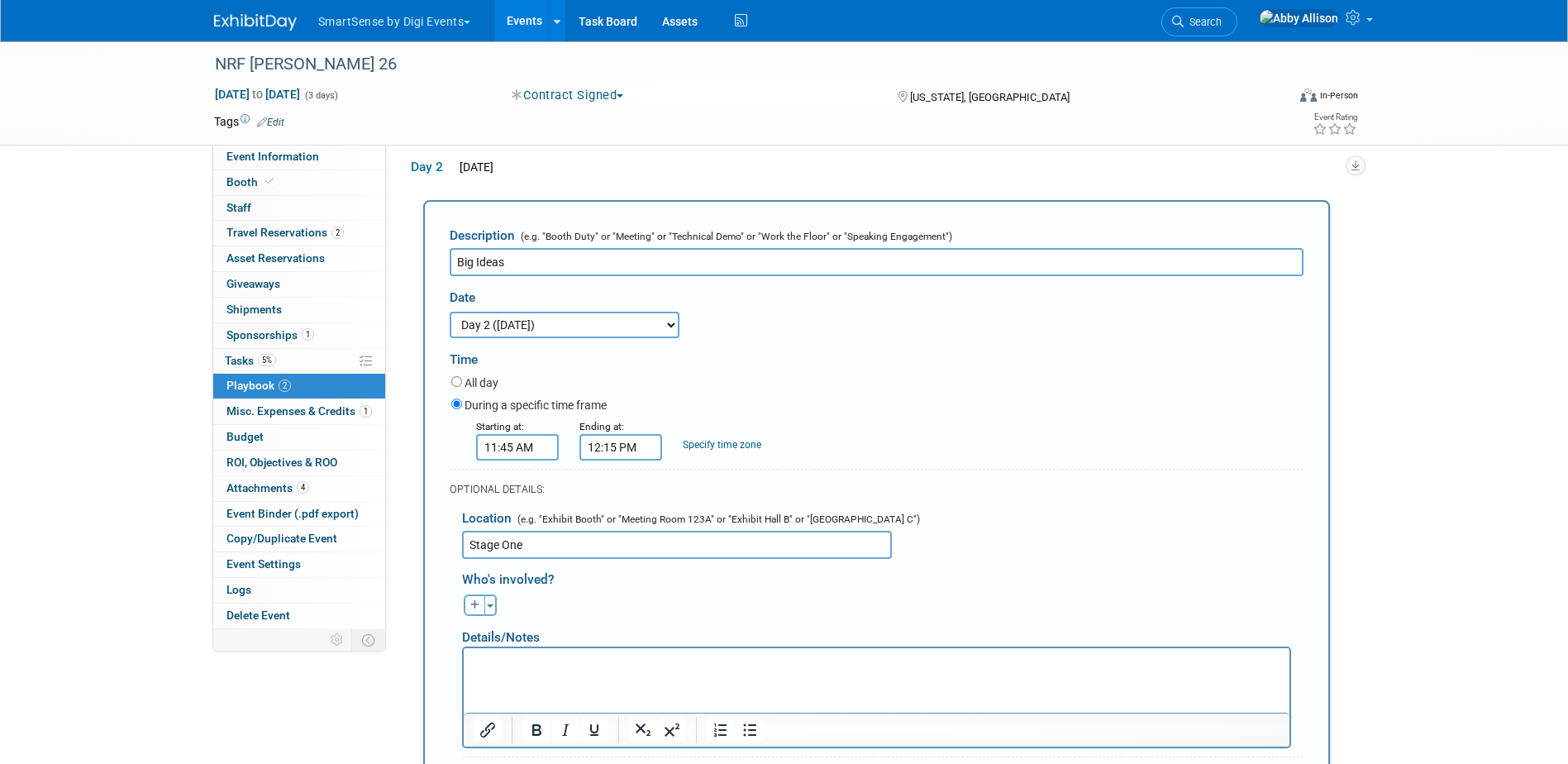
click at [543, 669] on p "Rich Text Area. Press ALT-0 for help." at bounding box center [875, 663] width 807 height 16
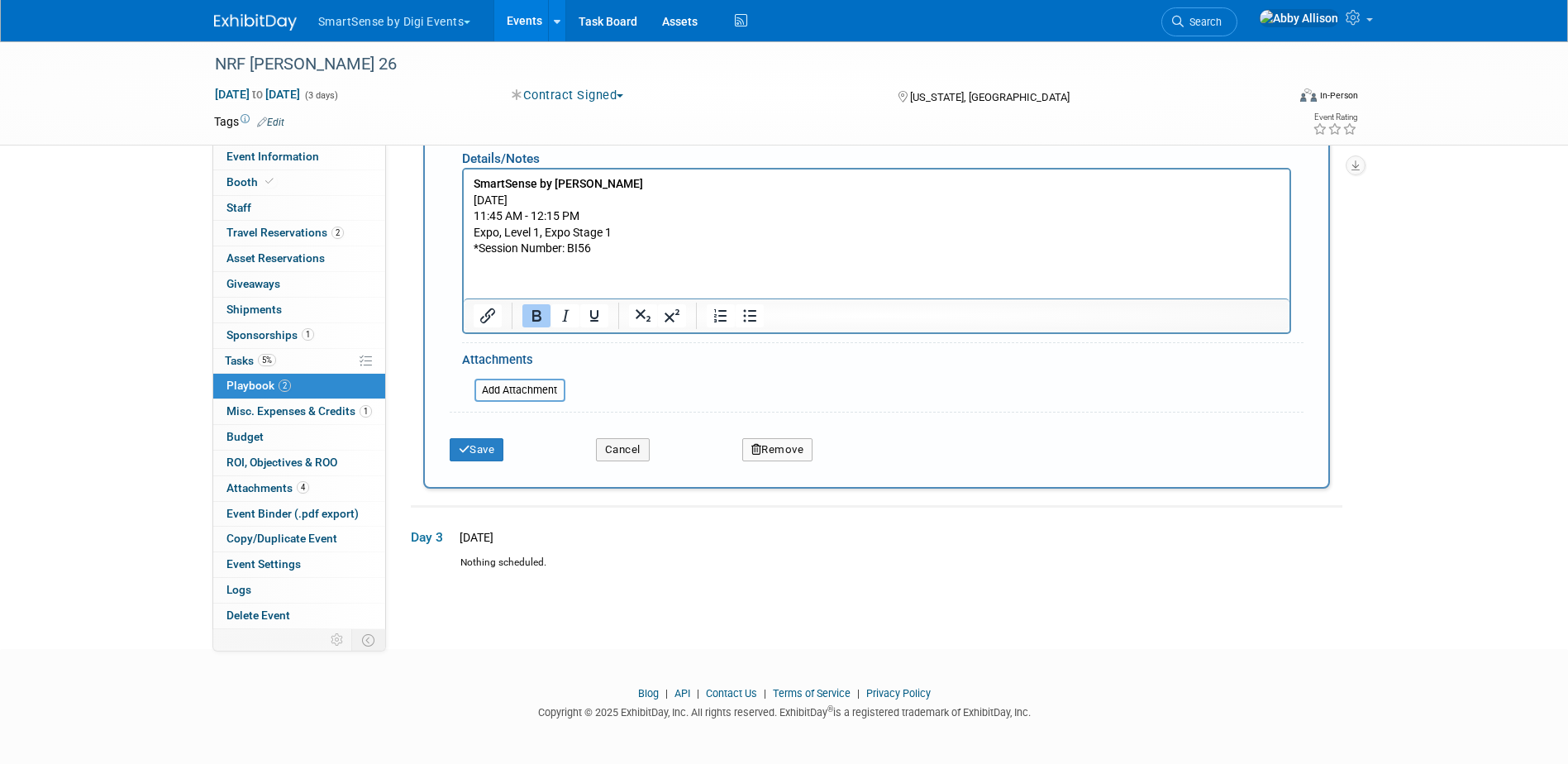
scroll to position [699, 0]
click at [472, 450] on button "Save" at bounding box center [477, 449] width 54 height 23
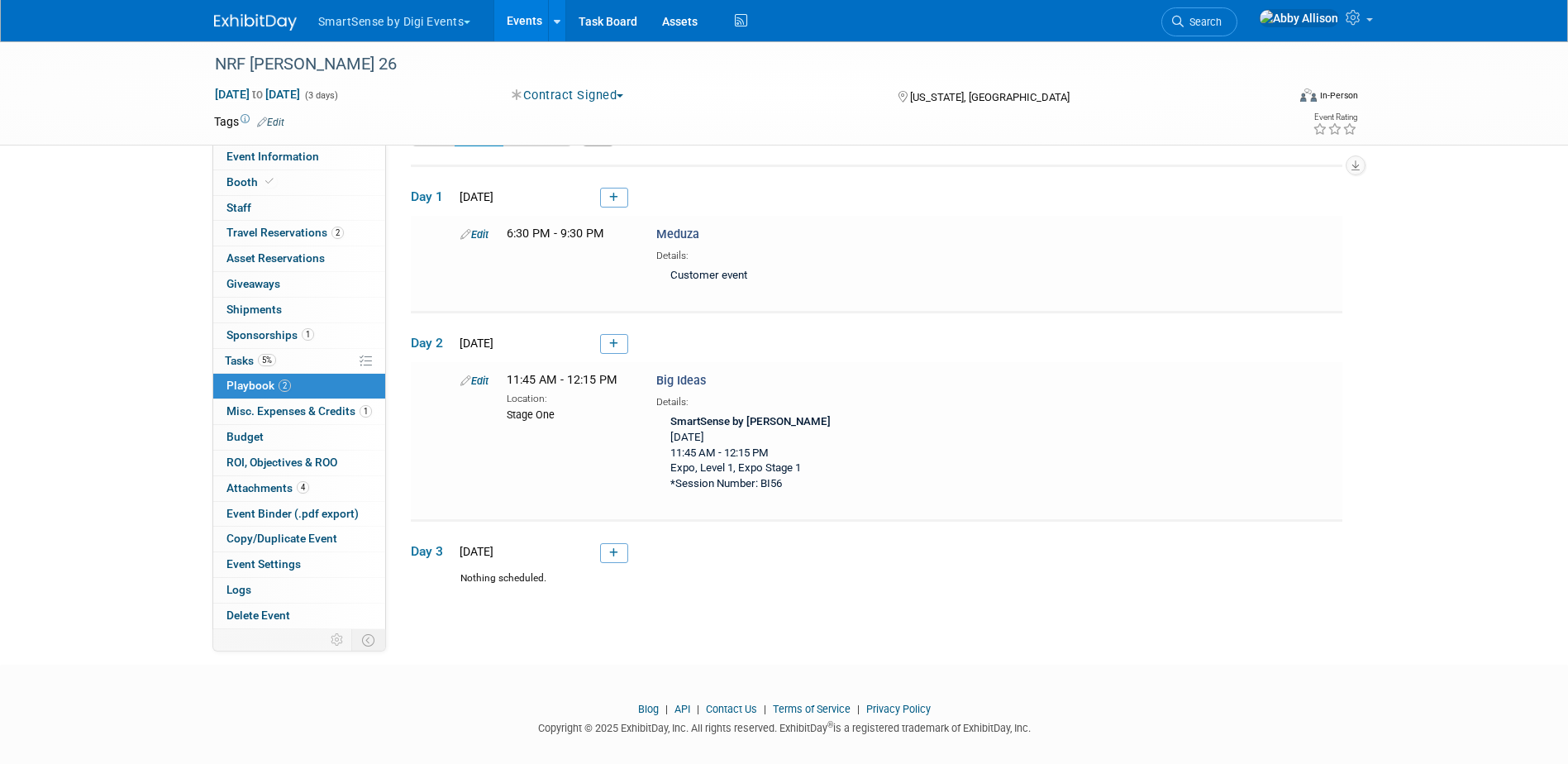
scroll to position [60, 0]
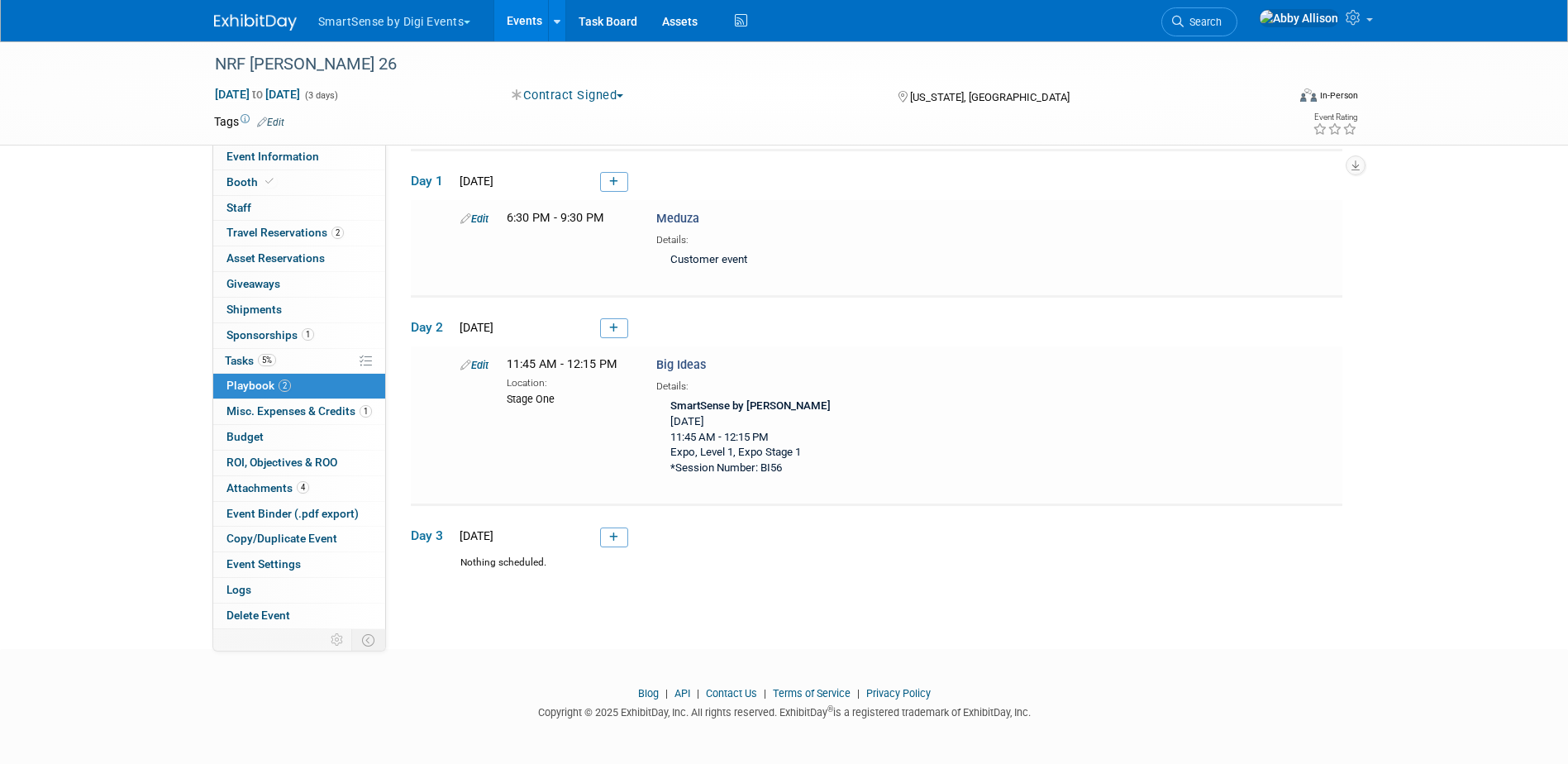
click at [511, 14] on link "Events" at bounding box center [525, 20] width 60 height 42
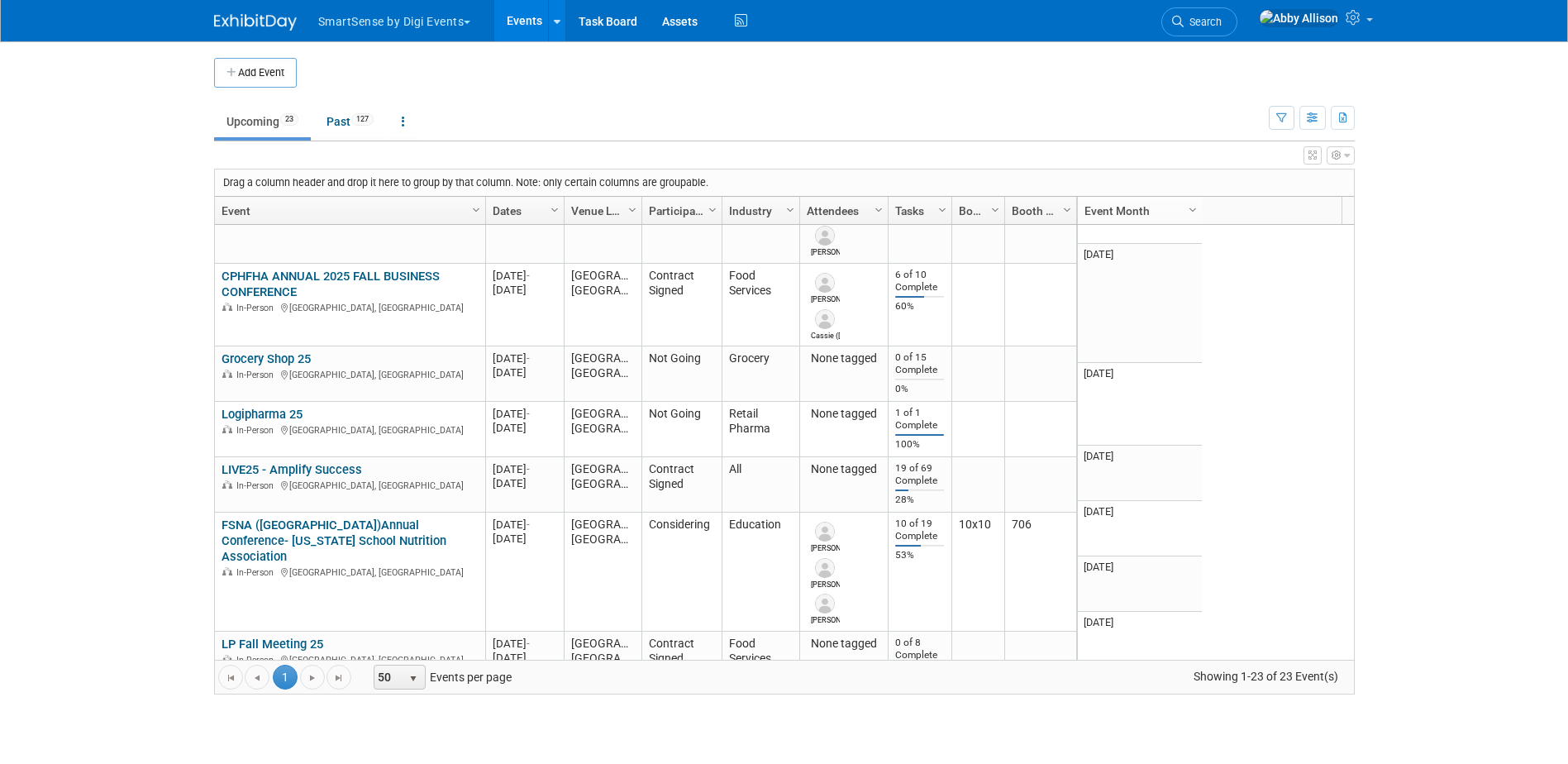
scroll to position [495, 0]
